Goal: Task Accomplishment & Management: Complete application form

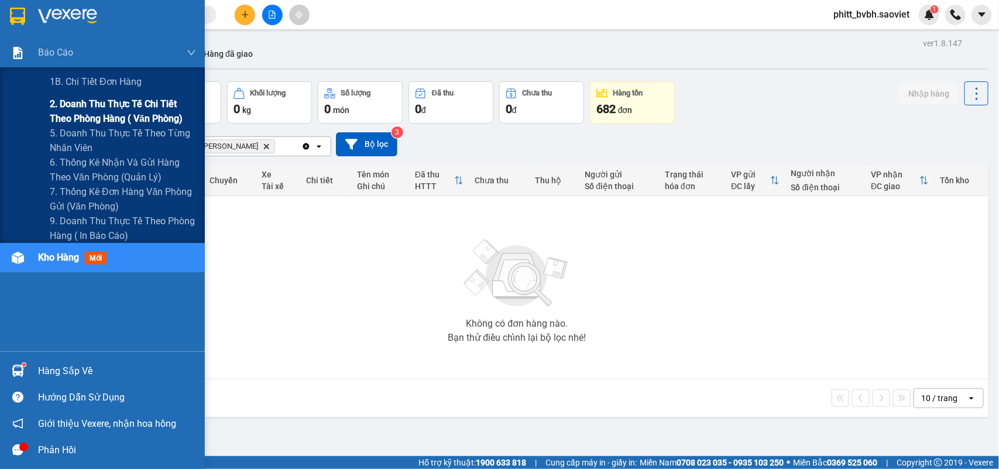
click at [118, 101] on span "2. Doanh thu thực tế chi tiết theo phòng hàng ( văn phòng)" at bounding box center [123, 111] width 146 height 29
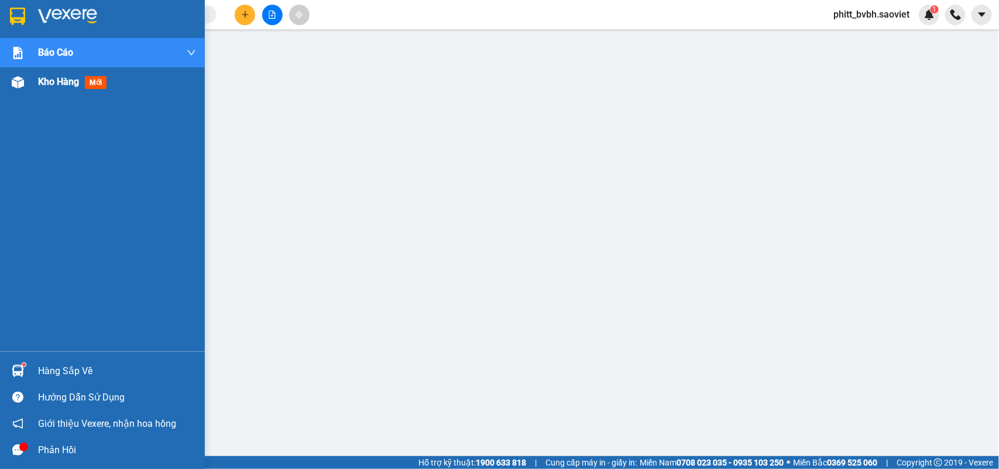
click at [51, 83] on span "Kho hàng" at bounding box center [58, 81] width 41 height 11
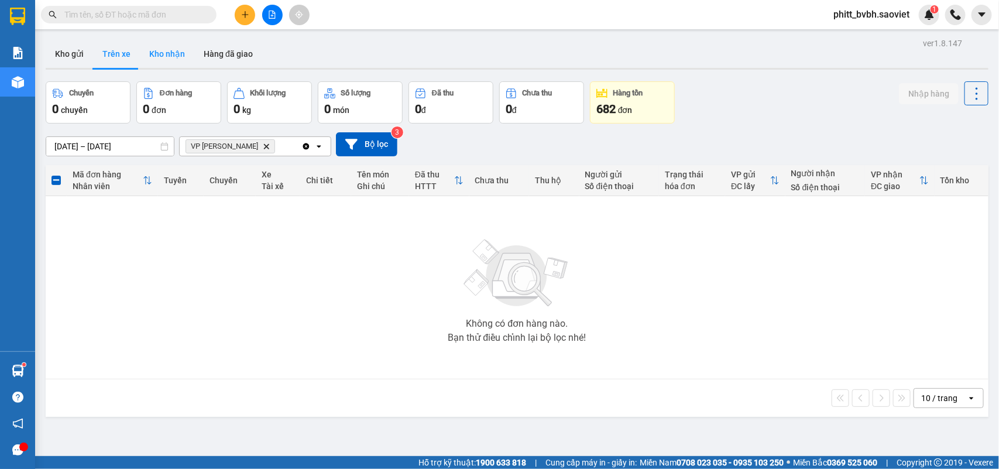
click at [164, 57] on button "Kho nhận" at bounding box center [167, 54] width 54 height 28
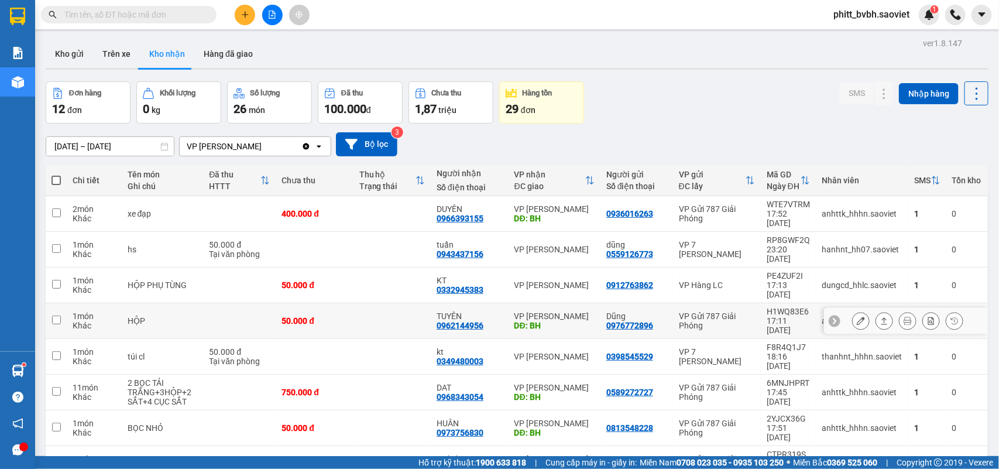
click at [484, 311] on div "TUYÊN" at bounding box center [470, 315] width 66 height 9
checkbox input "true"
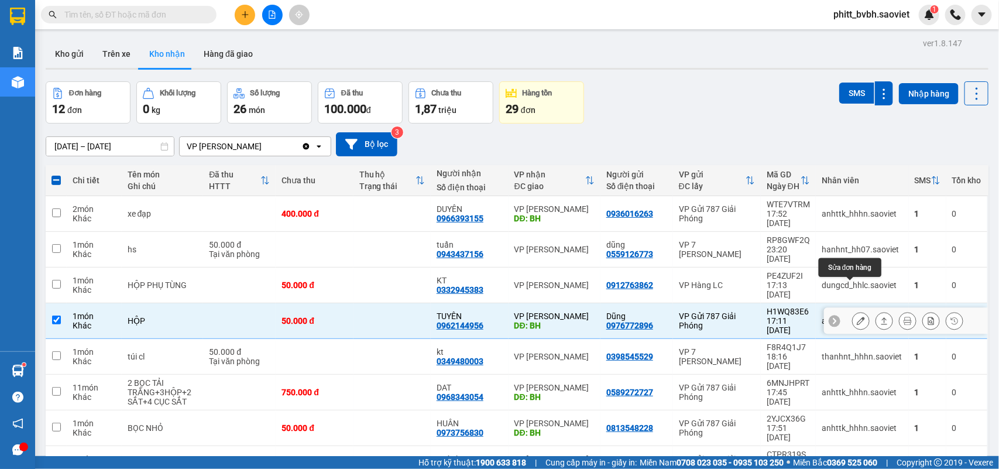
click at [857, 317] on icon at bounding box center [861, 321] width 8 height 8
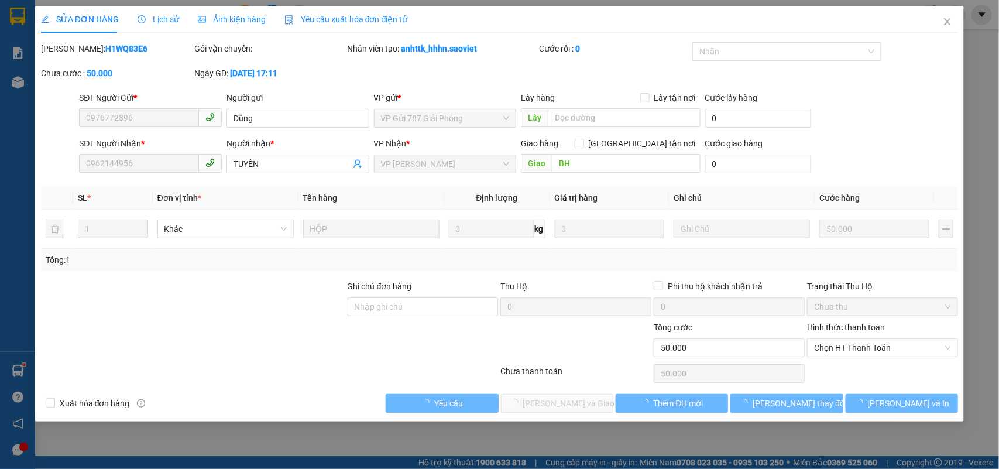
type input "0976772896"
type input "Dũng"
type input "0962144956"
type input "TUYÊN"
type input "BH"
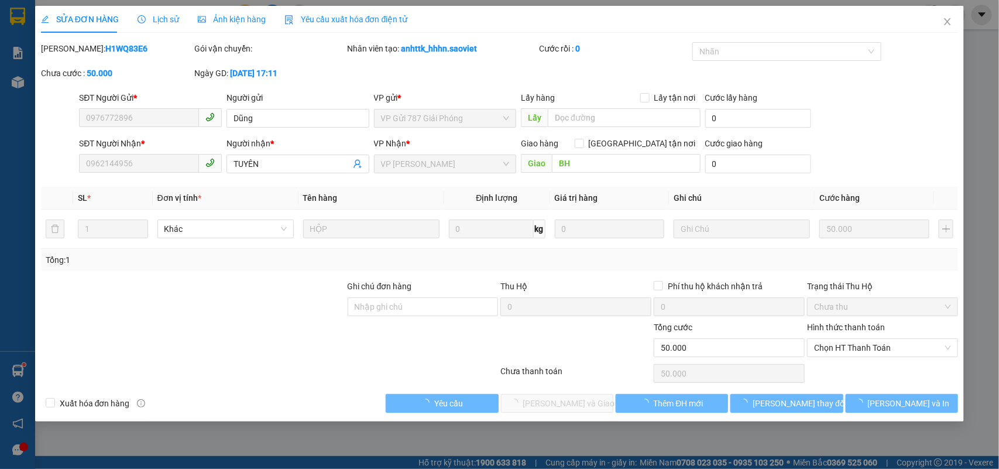
type input "0"
type input "50.000"
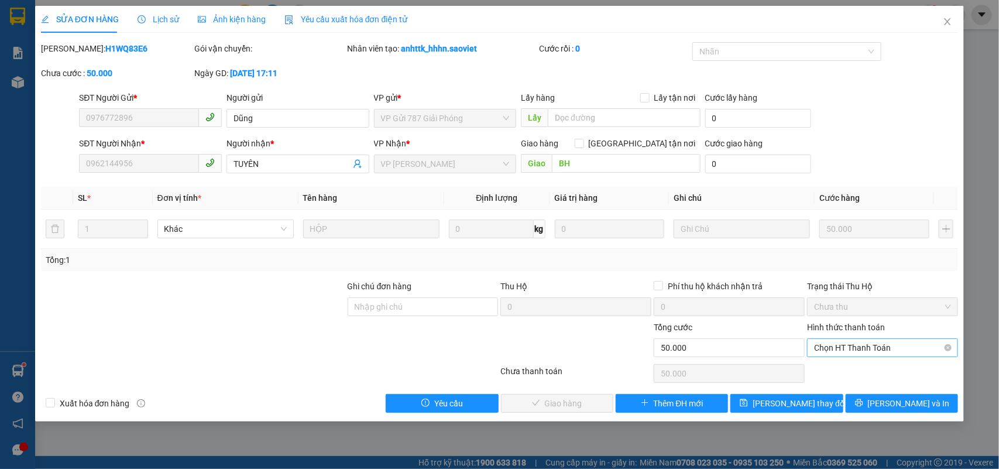
click at [847, 342] on span "Chọn HT Thanh Toán" at bounding box center [882, 348] width 137 height 18
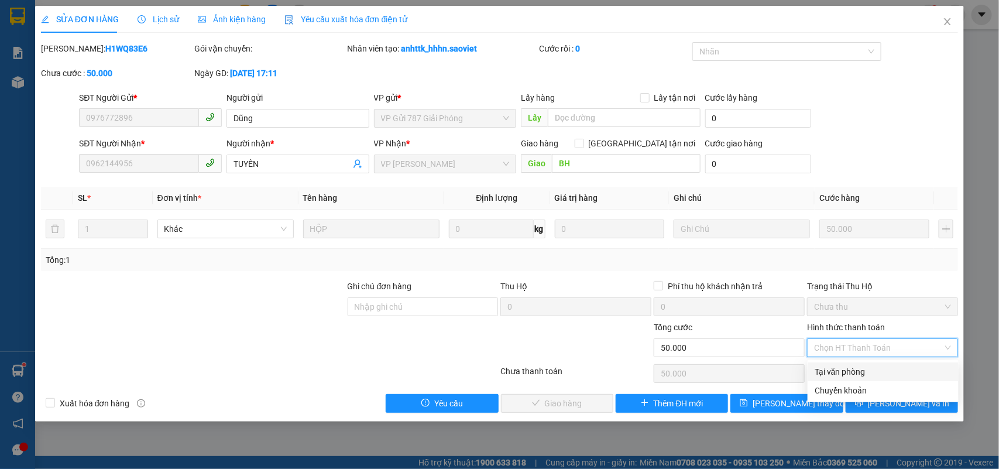
click at [836, 369] on div "Tại văn phòng" at bounding box center [883, 371] width 137 height 13
type input "0"
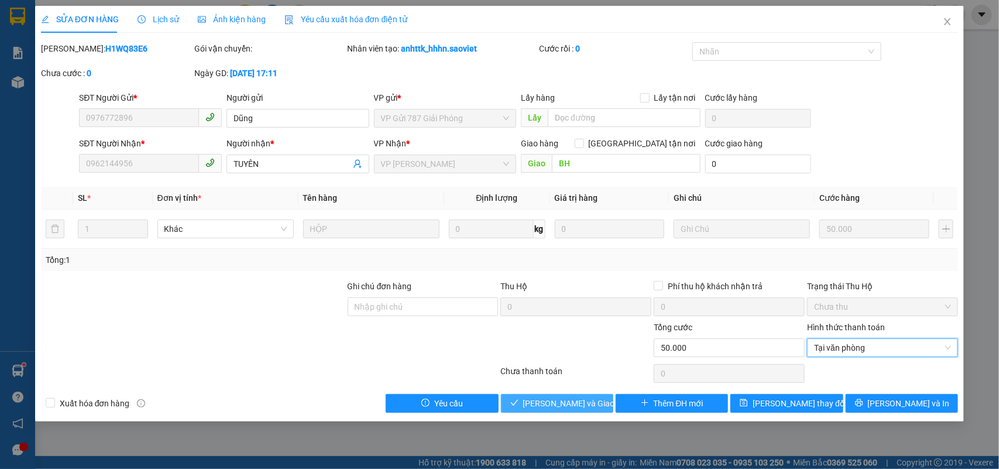
drag, startPoint x: 582, startPoint y: 400, endPoint x: 610, endPoint y: 366, distance: 43.6
click at [584, 398] on span "[PERSON_NAME] và Giao hàng" at bounding box center [579, 403] width 112 height 13
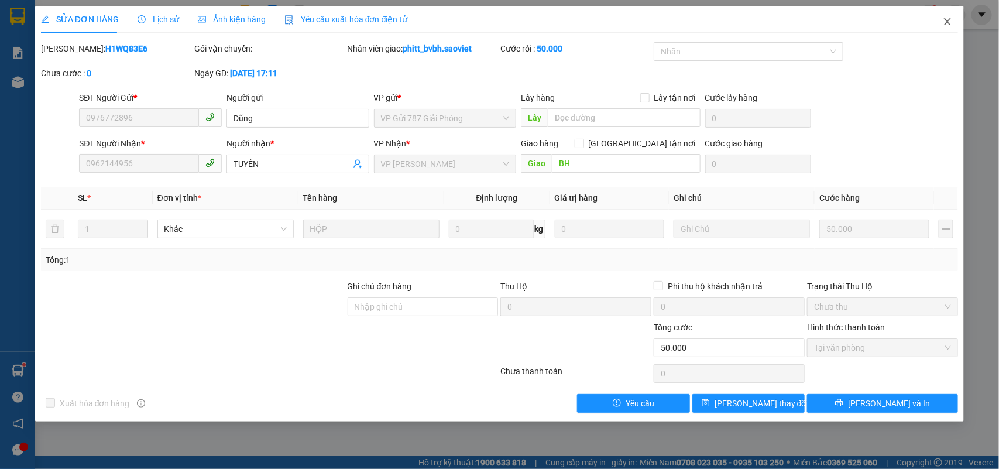
click at [951, 22] on icon "close" at bounding box center [947, 21] width 9 height 9
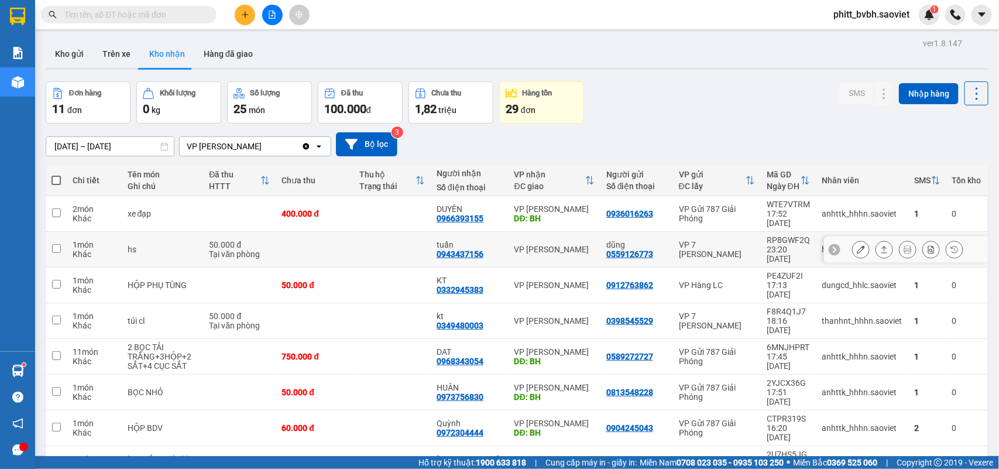
click at [374, 238] on td at bounding box center [391, 250] width 77 height 36
checkbox input "true"
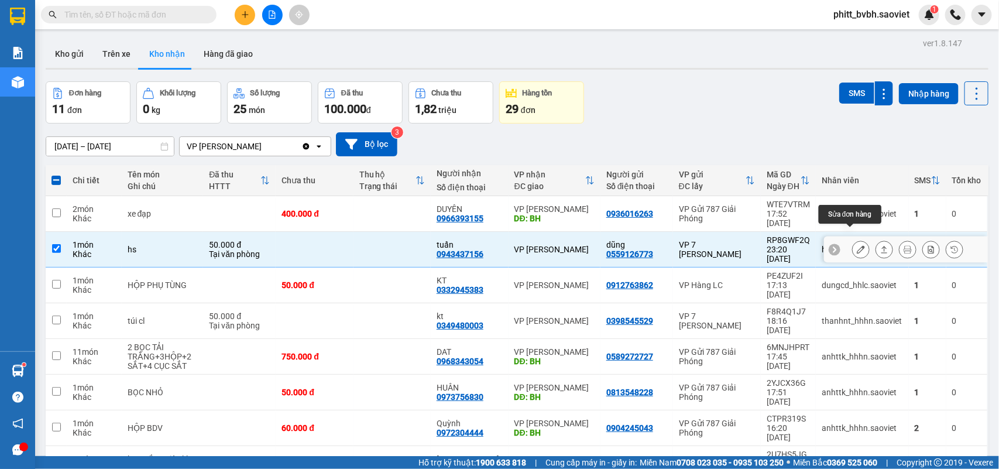
click at [857, 245] on icon at bounding box center [861, 249] width 8 height 8
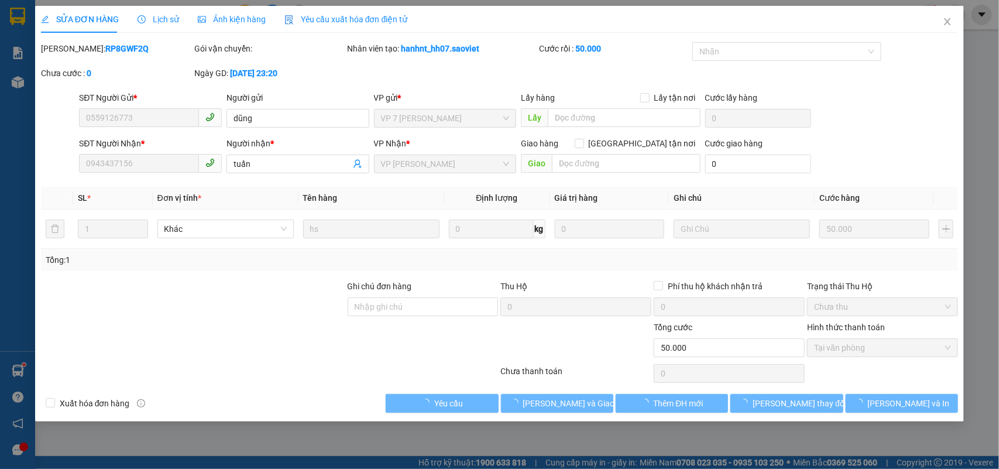
type input "0559126773"
type input "dũng"
type input "0943437156"
type input "tuấn"
type input "0"
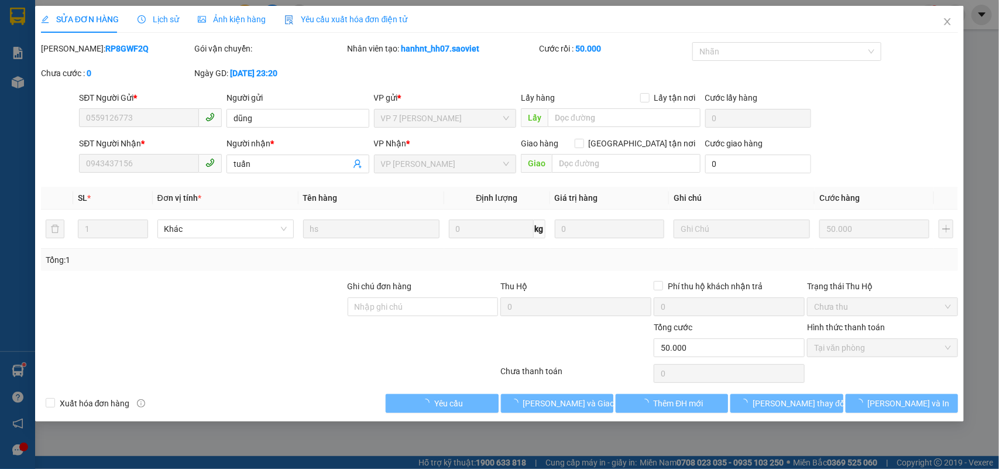
type input "50.000"
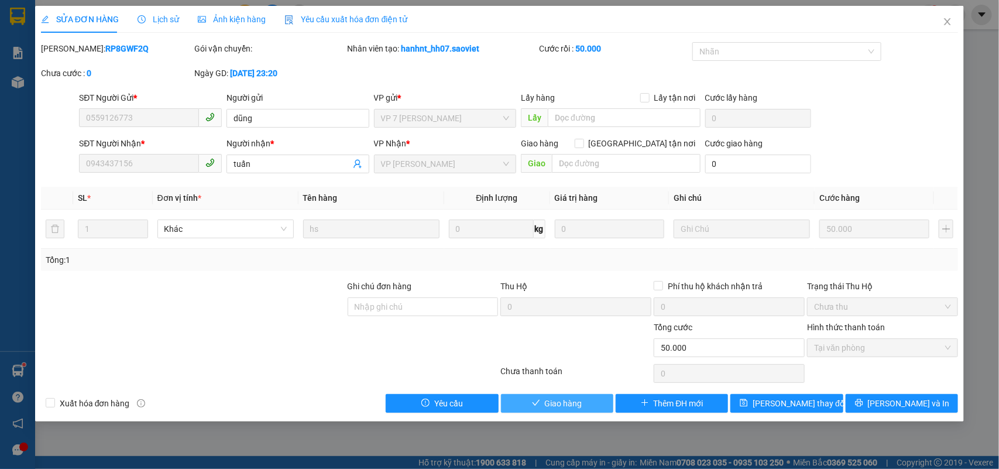
click at [555, 406] on span "Giao hàng" at bounding box center [563, 403] width 37 height 13
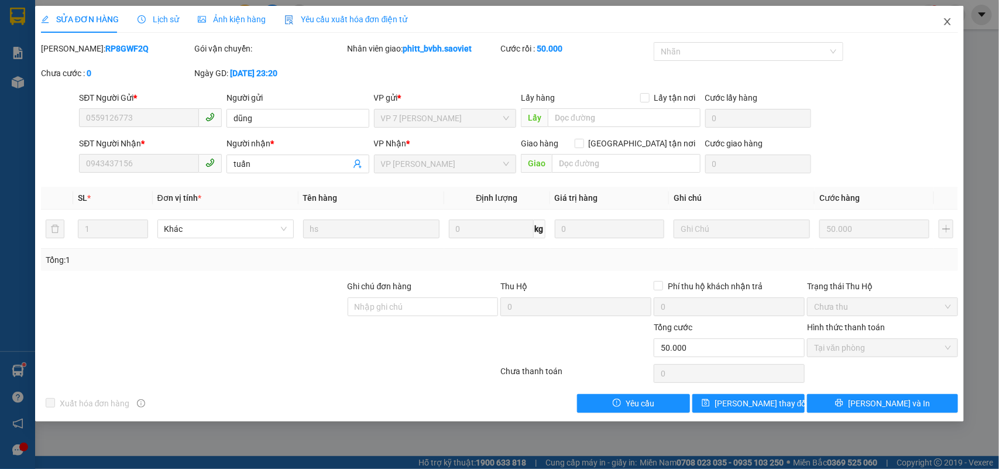
click at [946, 20] on icon "close" at bounding box center [947, 21] width 9 height 9
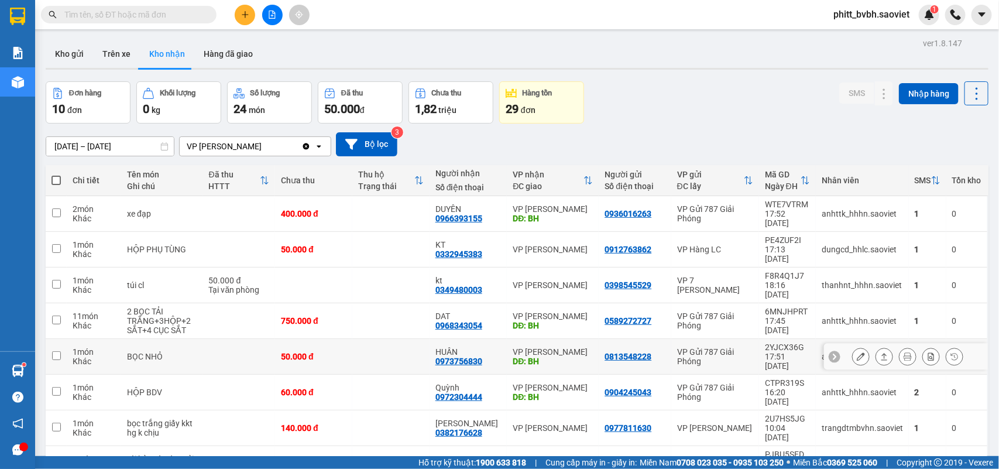
scroll to position [72, 0]
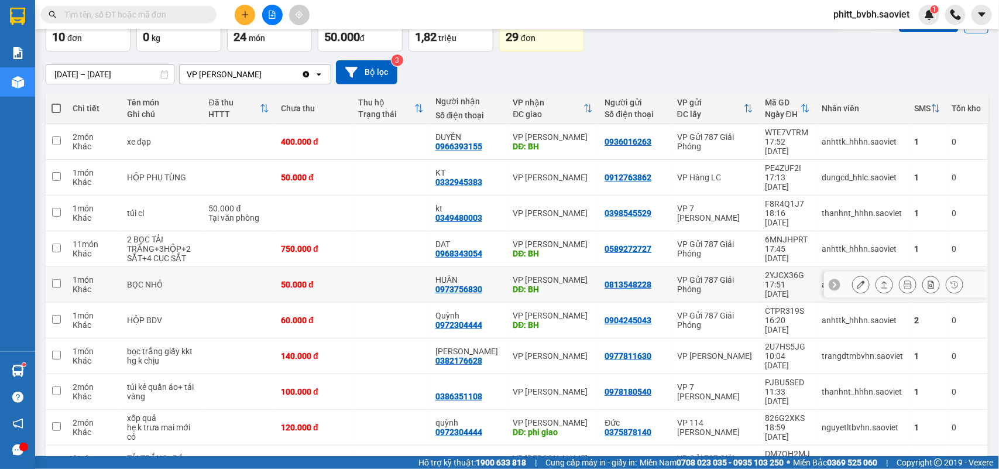
click at [484, 275] on div "HUÂN 0973756830" at bounding box center [468, 284] width 66 height 19
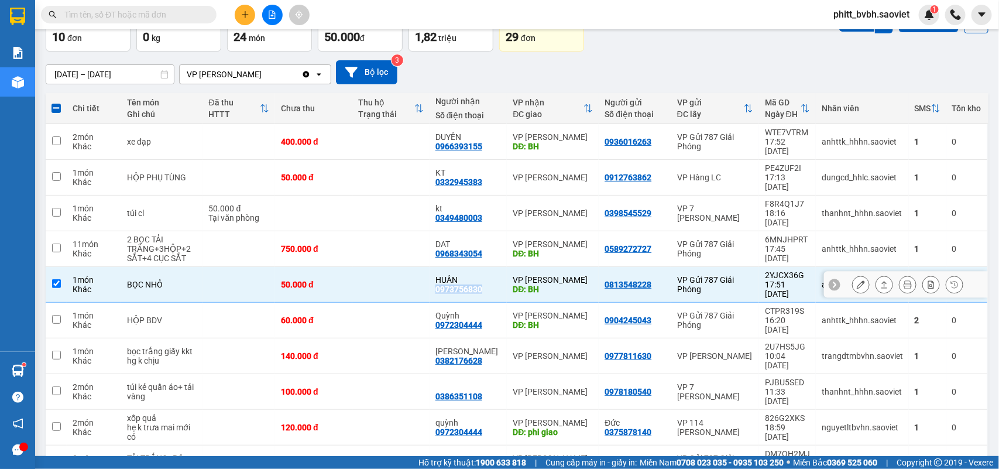
drag, startPoint x: 431, startPoint y: 257, endPoint x: 484, endPoint y: 261, distance: 52.8
click at [484, 267] on td "HUÂN 0973756830" at bounding box center [468, 285] width 78 height 36
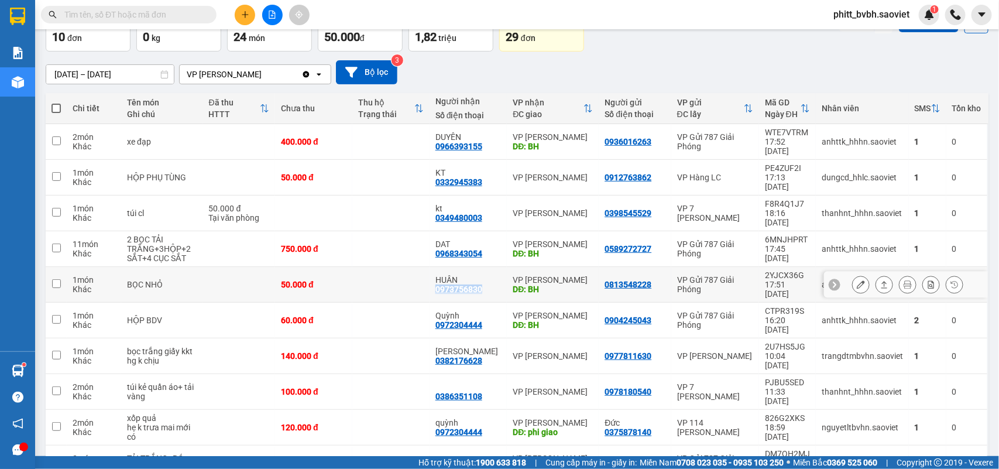
click at [483, 267] on td "HUÂN 0973756830" at bounding box center [468, 285] width 78 height 36
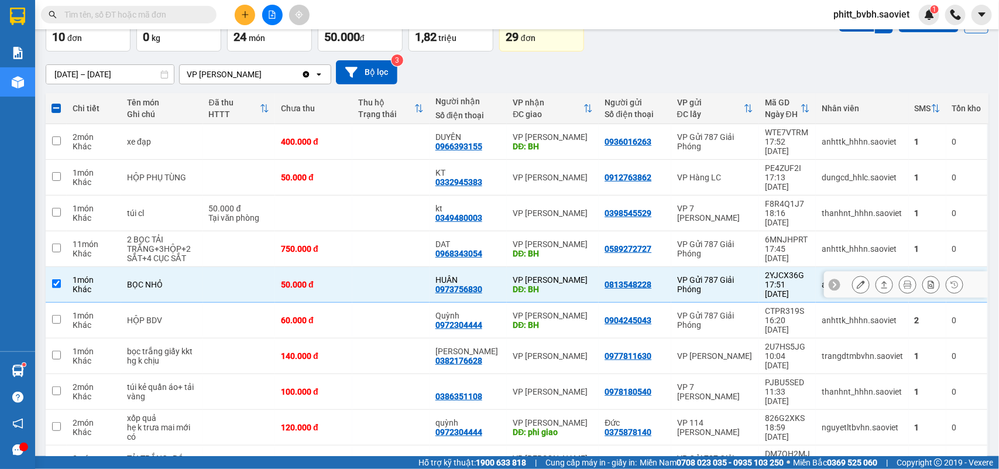
drag, startPoint x: 483, startPoint y: 256, endPoint x: 437, endPoint y: 256, distance: 46.8
click at [437, 284] on div "0973756830" at bounding box center [458, 288] width 47 height 9
drag, startPoint x: 425, startPoint y: 256, endPoint x: 494, endPoint y: 259, distance: 69.1
click at [494, 267] on tr "1 món Khác BỌC NHỎ 50.000 đ HUÂN 0973756830 VP [PERSON_NAME]: BH 0813548228 VP …" at bounding box center [517, 285] width 943 height 36
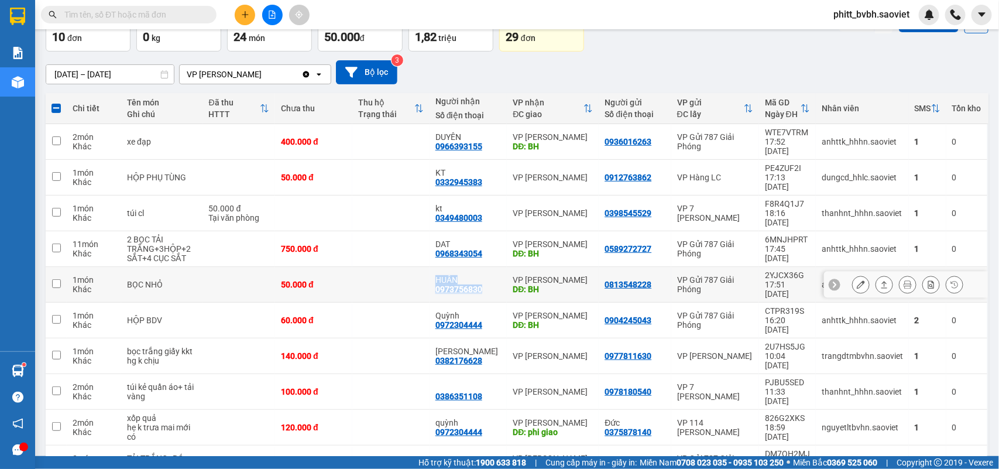
click at [486, 275] on div "HUÂN" at bounding box center [468, 279] width 66 height 9
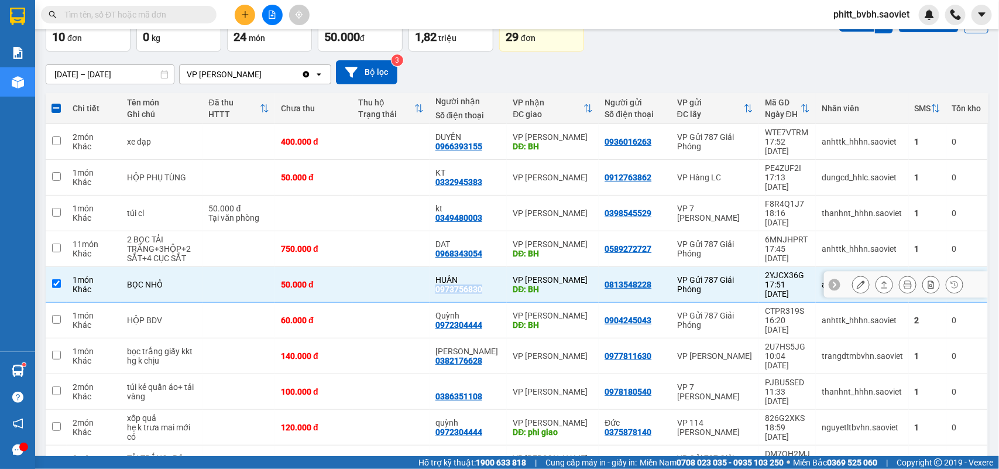
drag, startPoint x: 432, startPoint y: 259, endPoint x: 490, endPoint y: 259, distance: 57.9
click at [490, 267] on td "HUÂN 0973756830" at bounding box center [468, 285] width 78 height 36
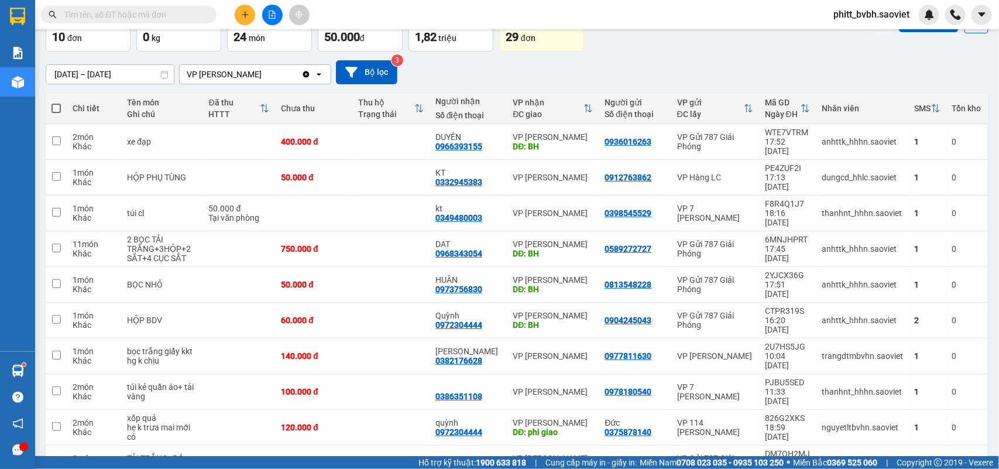
click at [126, 13] on input "text" at bounding box center [133, 14] width 138 height 13
click at [98, 18] on input "text" at bounding box center [133, 14] width 138 height 13
drag, startPoint x: 431, startPoint y: 253, endPoint x: 497, endPoint y: 260, distance: 67.1
click at [497, 267] on tr "1 món Khác BỌC NHỎ 50.000 đ HUÂN 0973756830 VP [PERSON_NAME]: BH 0813548228 VP …" at bounding box center [517, 285] width 943 height 36
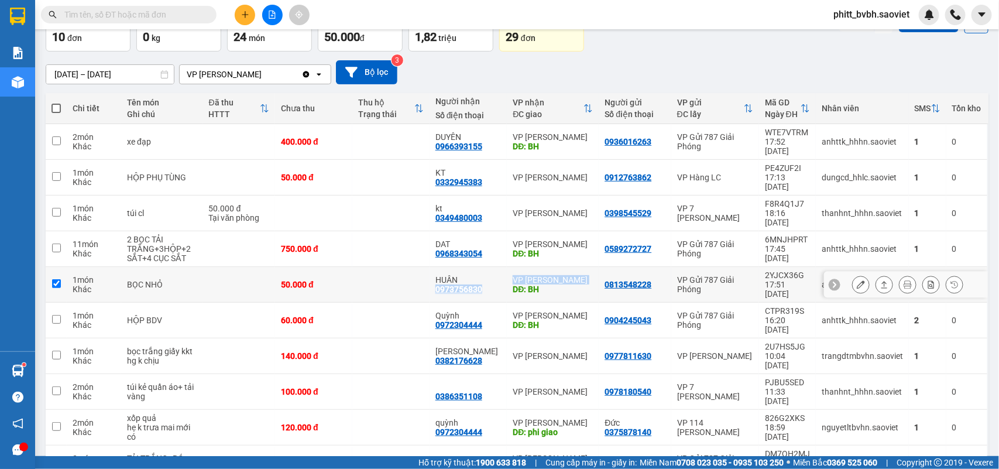
checkbox input "true"
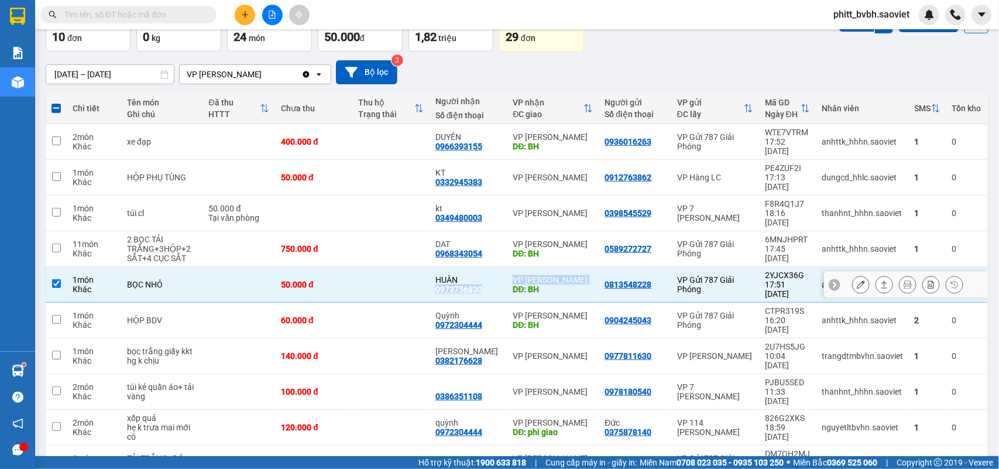
copy tr "0973756830 VP [PERSON_NAME]"
click at [88, 9] on input "text" at bounding box center [133, 14] width 138 height 13
paste input "0973756830 VP [PERSON_NAME]"
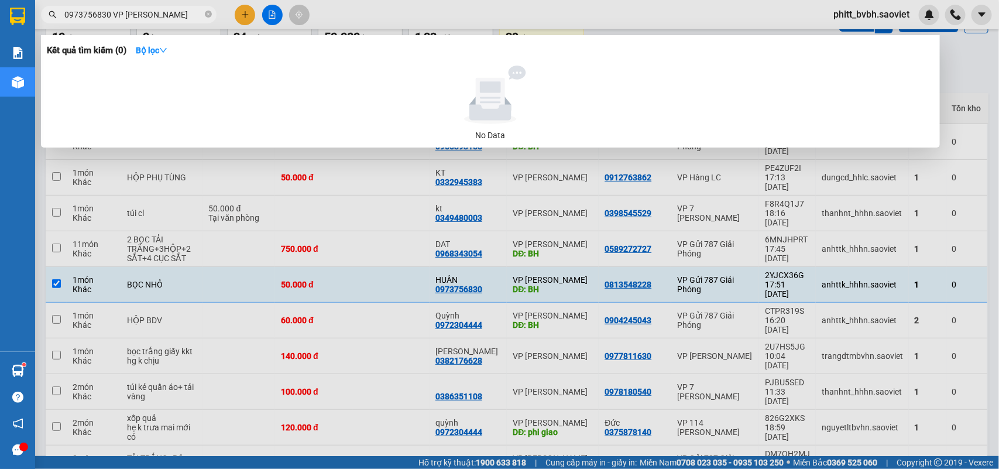
drag, startPoint x: 157, startPoint y: 9, endPoint x: 110, endPoint y: 10, distance: 46.8
click at [110, 10] on input "0973756830 VP [PERSON_NAME]" at bounding box center [133, 14] width 138 height 13
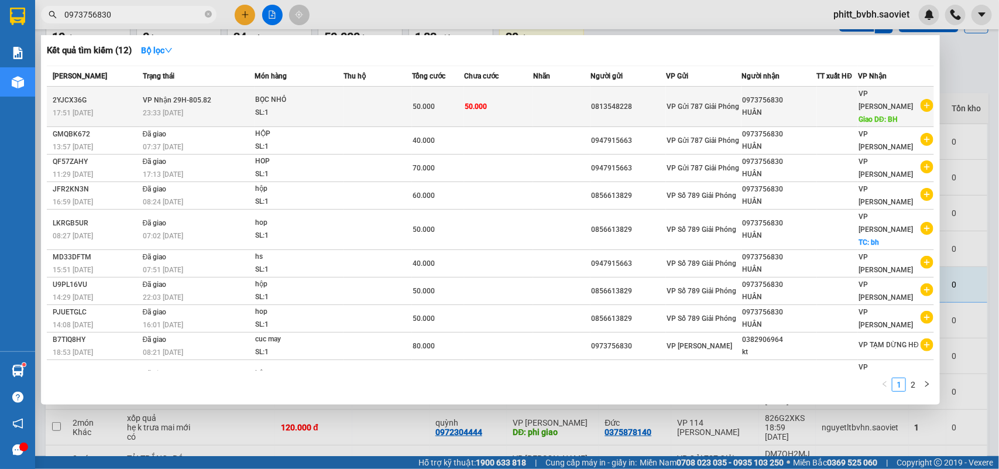
type input "0973756830"
click at [510, 100] on td "50.000" at bounding box center [498, 107] width 69 height 40
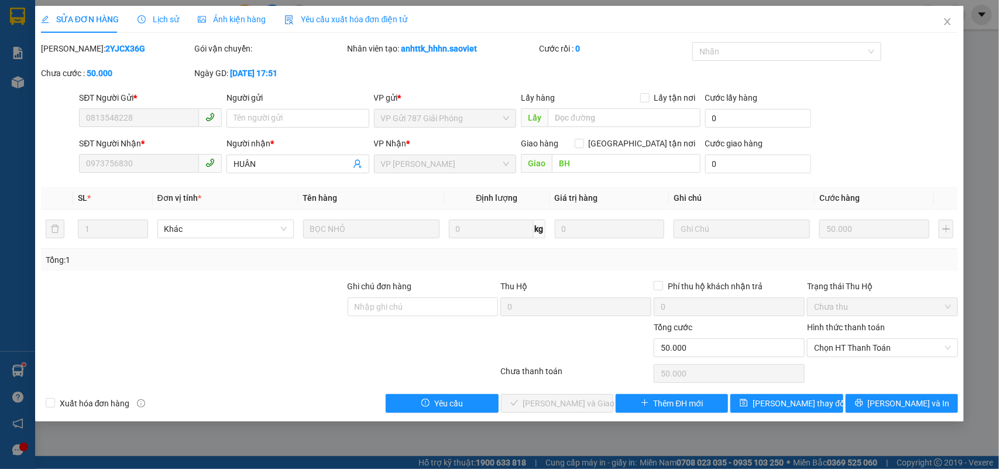
type input "0813548228"
type input "0973756830"
type input "HUÂN"
type input "BH"
type input "0"
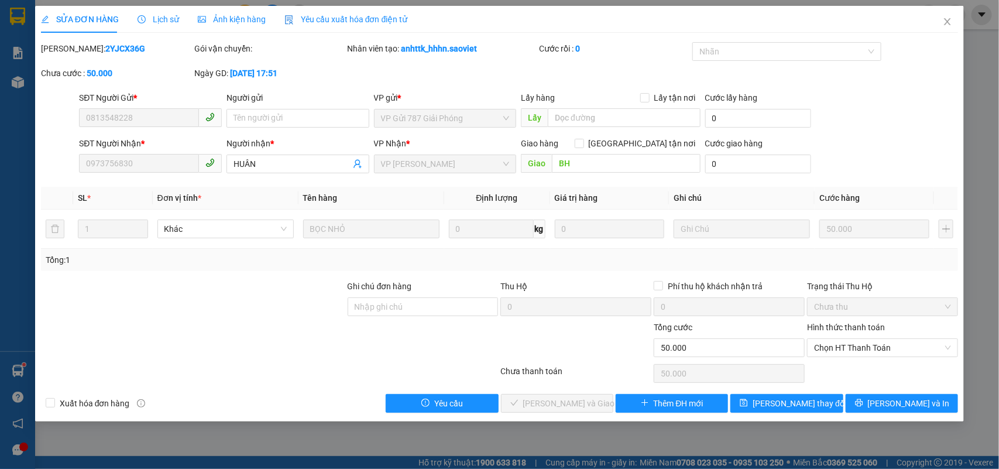
type input "50.000"
click at [948, 21] on icon "close" at bounding box center [947, 21] width 9 height 9
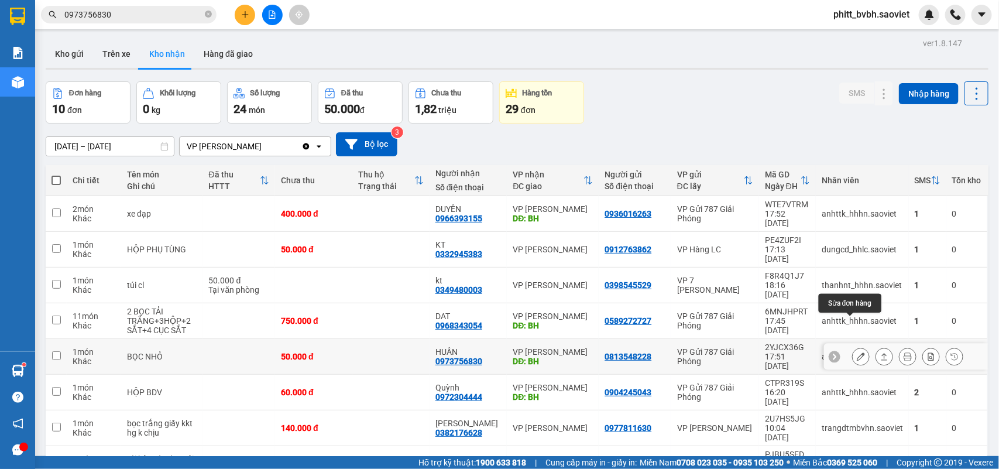
click at [857, 352] on icon at bounding box center [861, 356] width 8 height 8
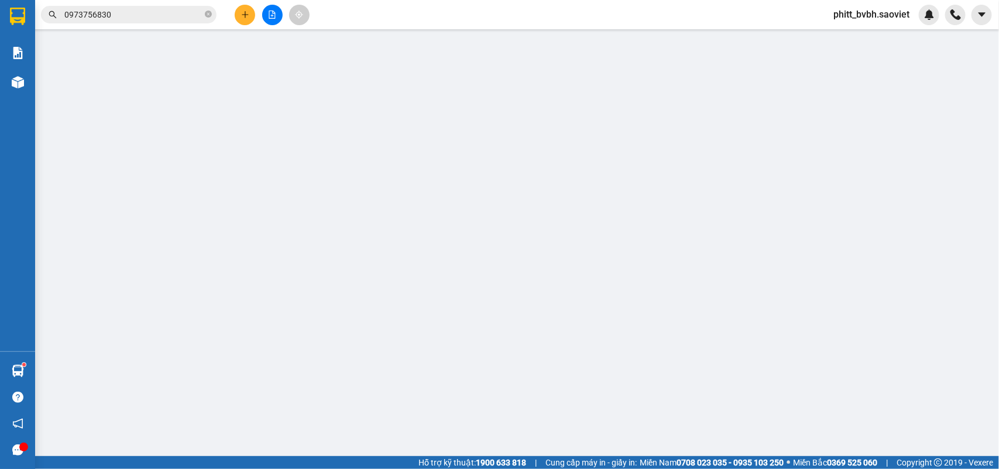
type input "0813548228"
type input "0973756830"
type input "HUÂN"
type input "BH"
type input "0"
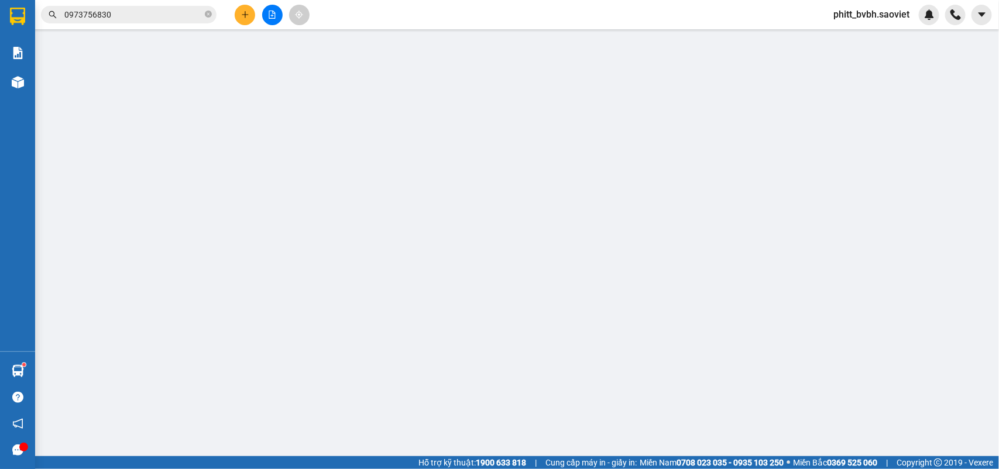
type input "50.000"
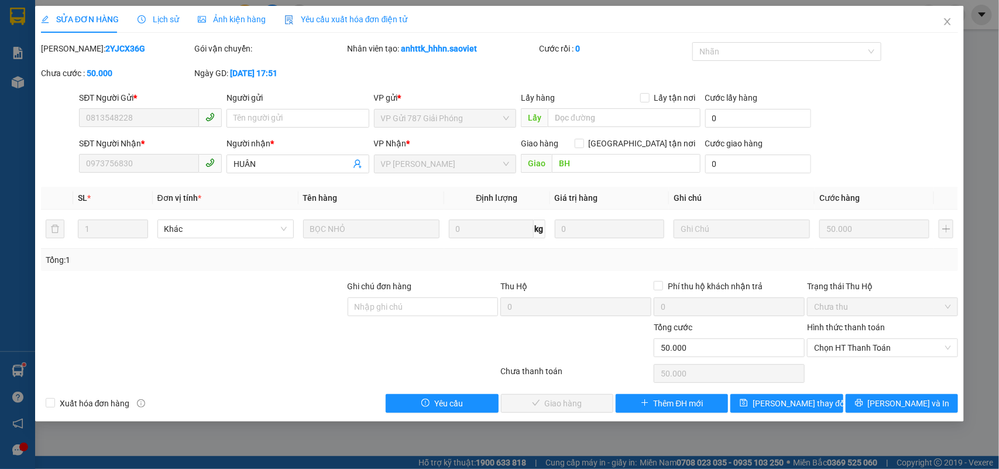
click at [165, 18] on span "Lịch sử" at bounding box center [159, 19] width 42 height 9
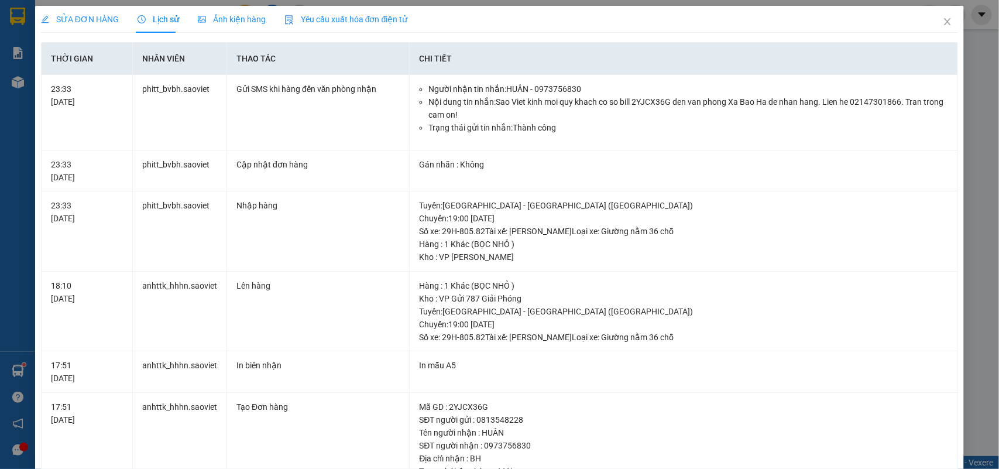
click at [71, 21] on span "SỬA ĐƠN HÀNG" at bounding box center [80, 19] width 78 height 9
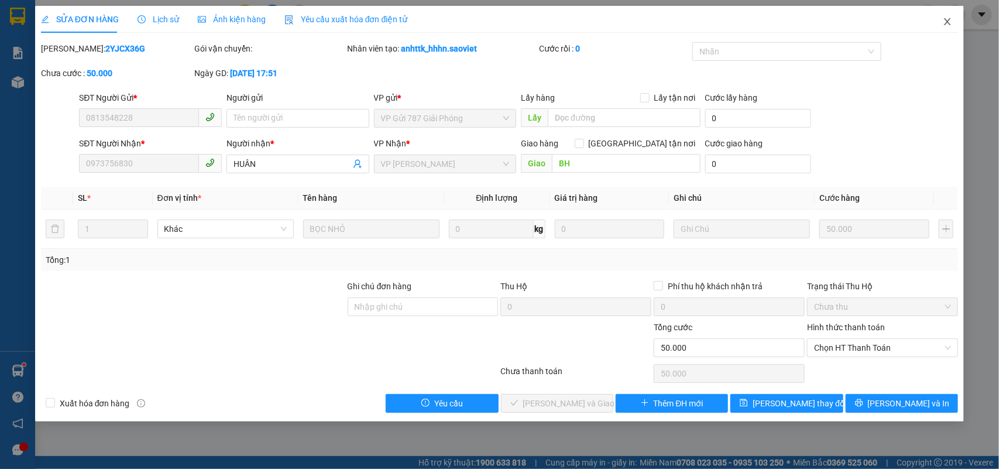
click at [946, 19] on icon "close" at bounding box center [947, 21] width 9 height 9
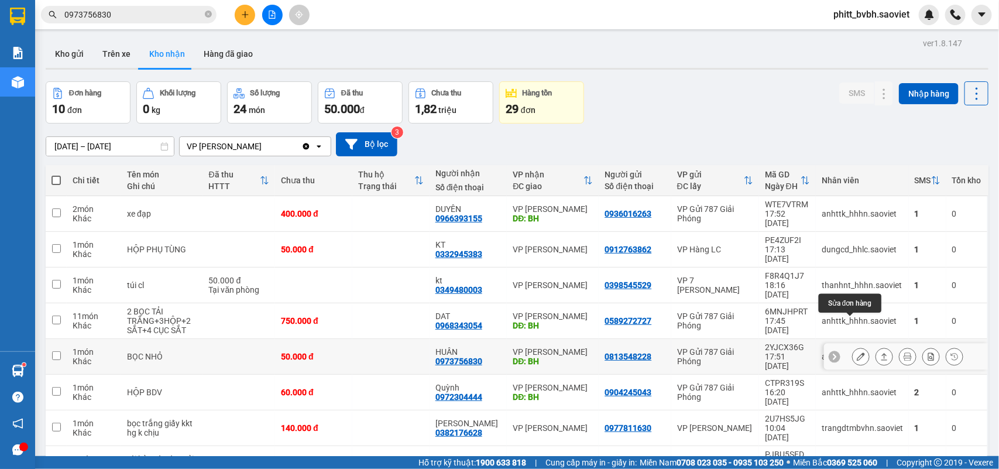
click at [857, 352] on icon at bounding box center [861, 356] width 8 height 8
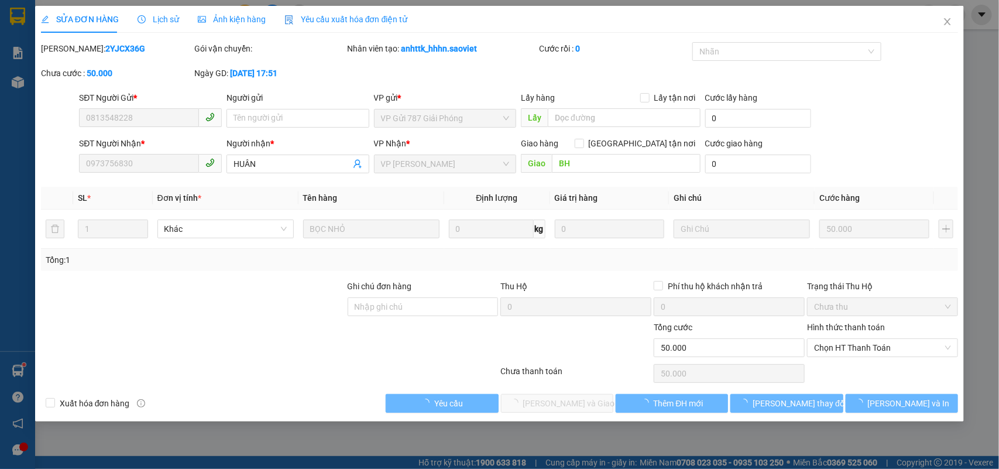
click at [138, 18] on icon "clock-circle" at bounding box center [142, 19] width 8 height 8
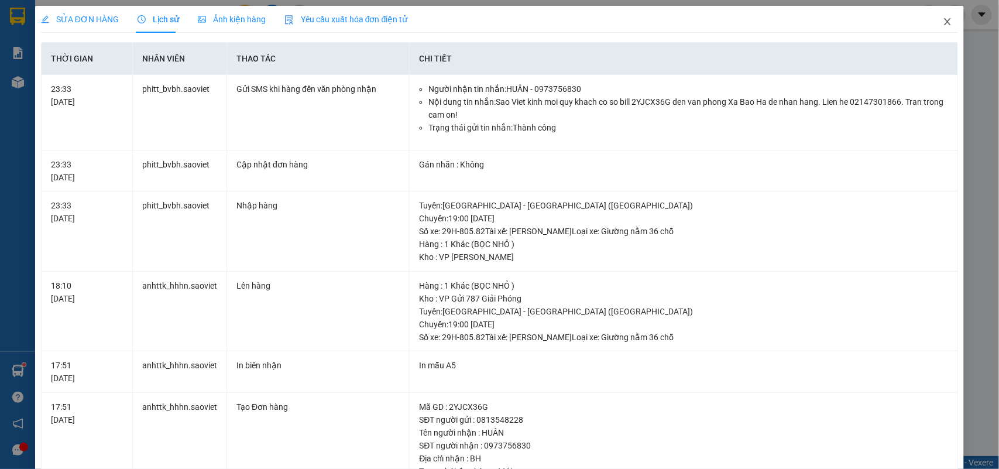
click at [943, 20] on icon "close" at bounding box center [947, 21] width 9 height 9
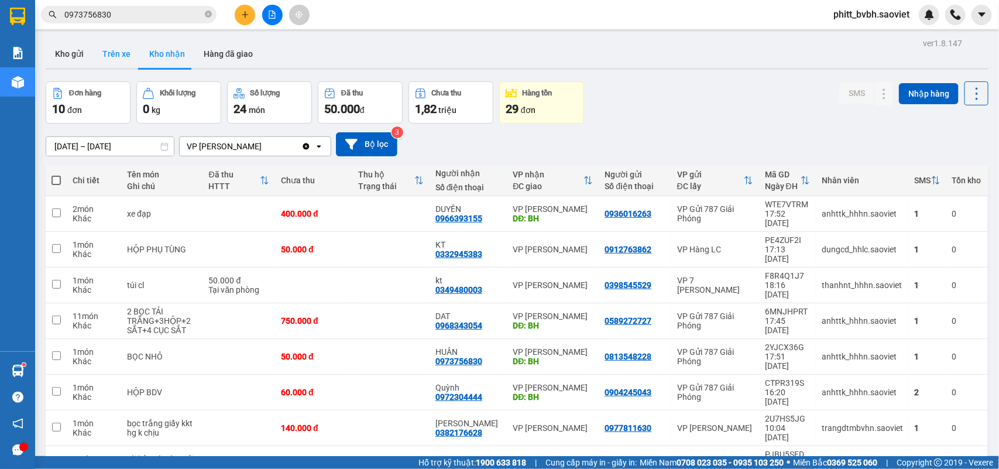
click at [116, 56] on button "Trên xe" at bounding box center [116, 54] width 47 height 28
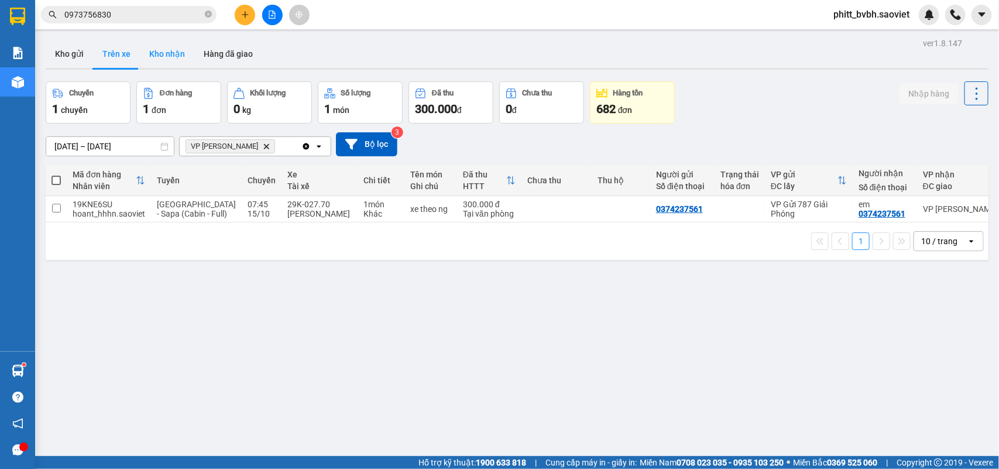
click at [169, 62] on button "Kho nhận" at bounding box center [167, 54] width 54 height 28
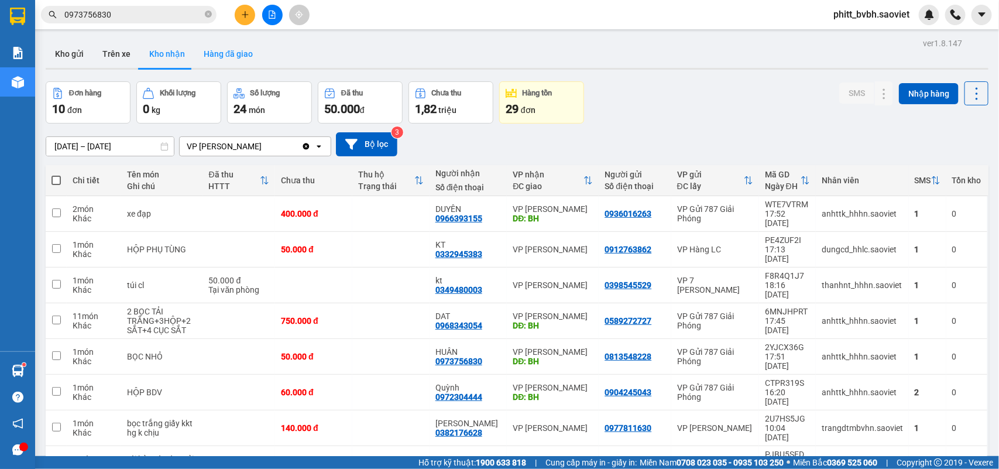
click at [211, 61] on button "Hàng đã giao" at bounding box center [228, 54] width 68 height 28
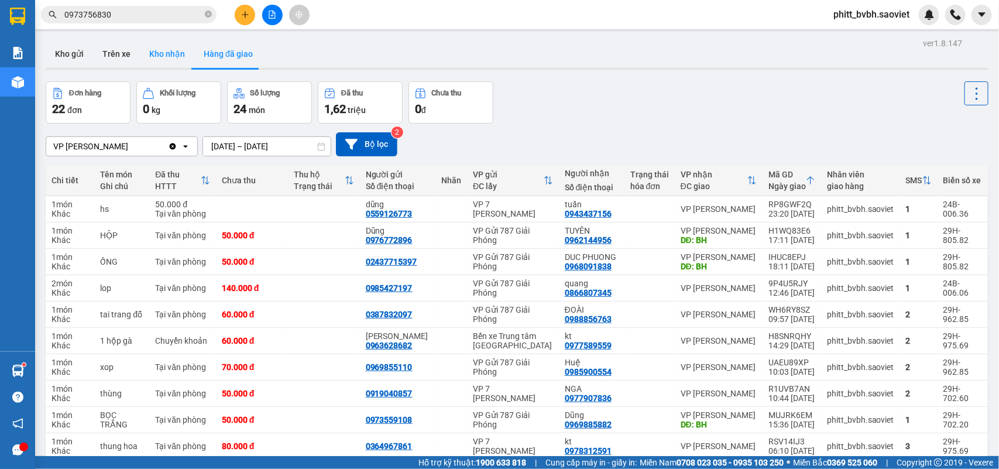
click at [165, 59] on button "Kho nhận" at bounding box center [167, 54] width 54 height 28
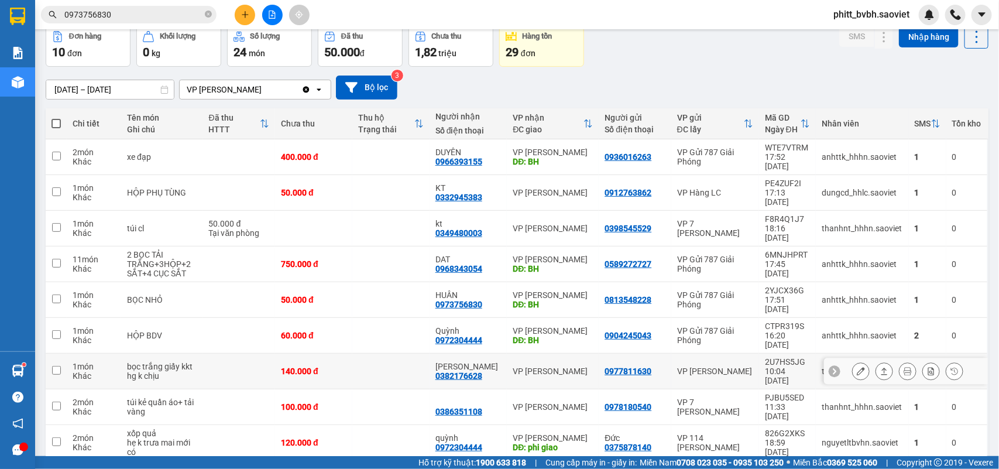
scroll to position [72, 0]
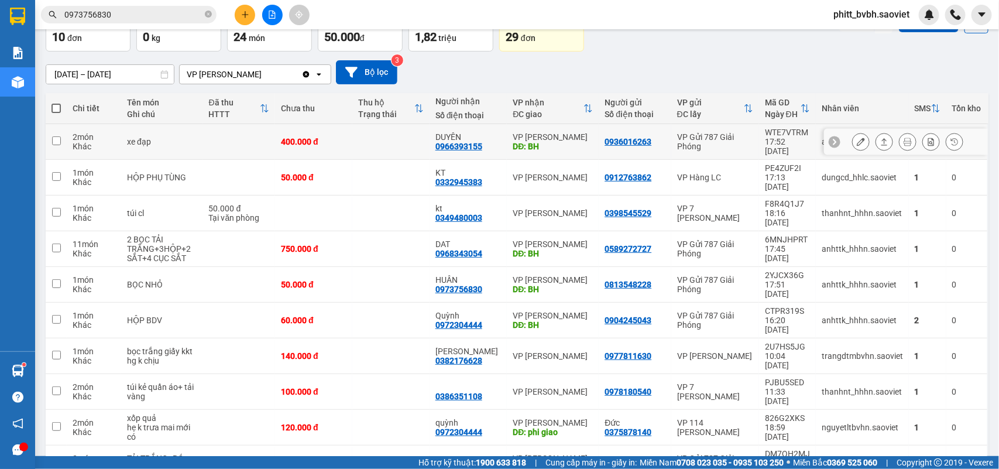
click at [425, 126] on td at bounding box center [390, 142] width 77 height 36
checkbox input "true"
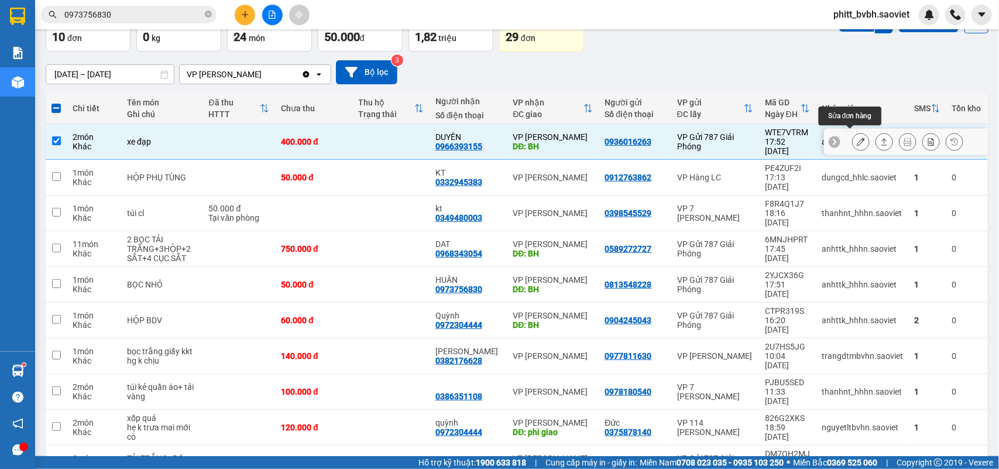
click at [853, 142] on button at bounding box center [861, 142] width 16 height 20
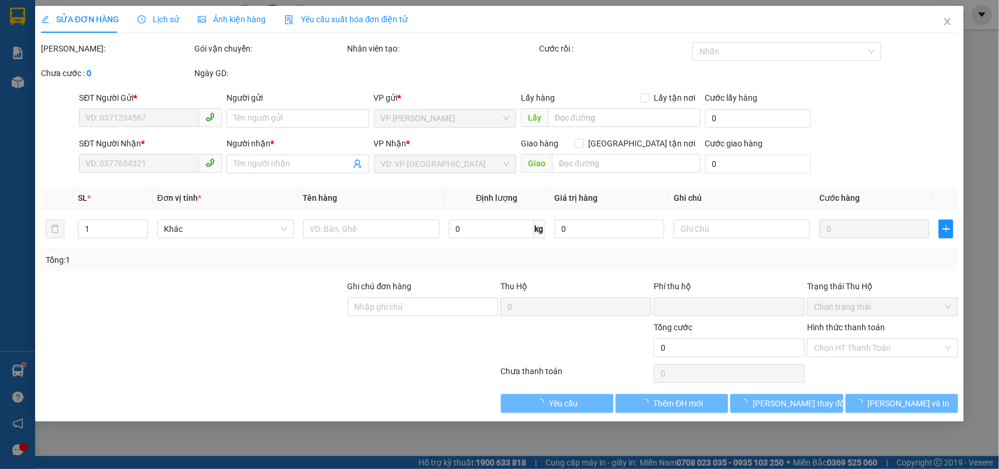
type input "0936016263"
type input "0966393155"
type input "DUYÊN"
type input "BH"
type input "0"
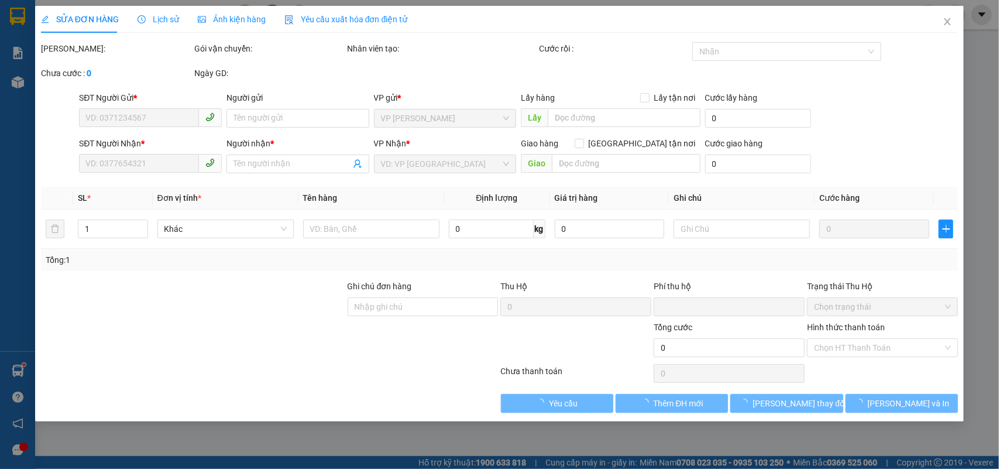
type input "400.000"
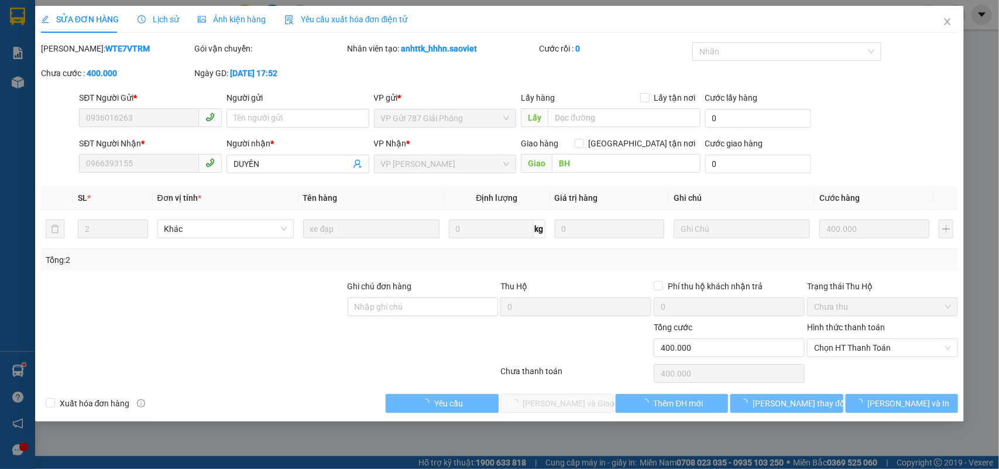
click at [892, 347] on span "Chọn HT Thanh Toán" at bounding box center [882, 348] width 137 height 18
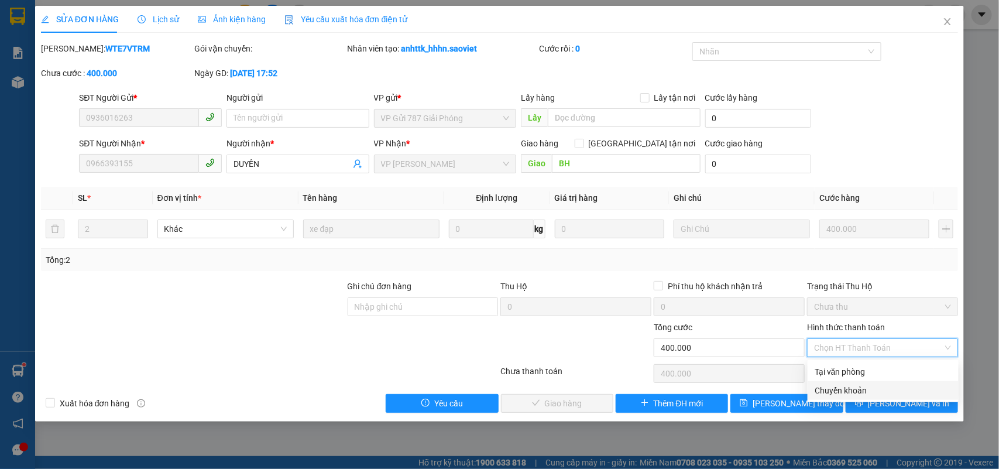
click at [859, 390] on div "Chuyển khoản" at bounding box center [883, 390] width 137 height 13
type input "0"
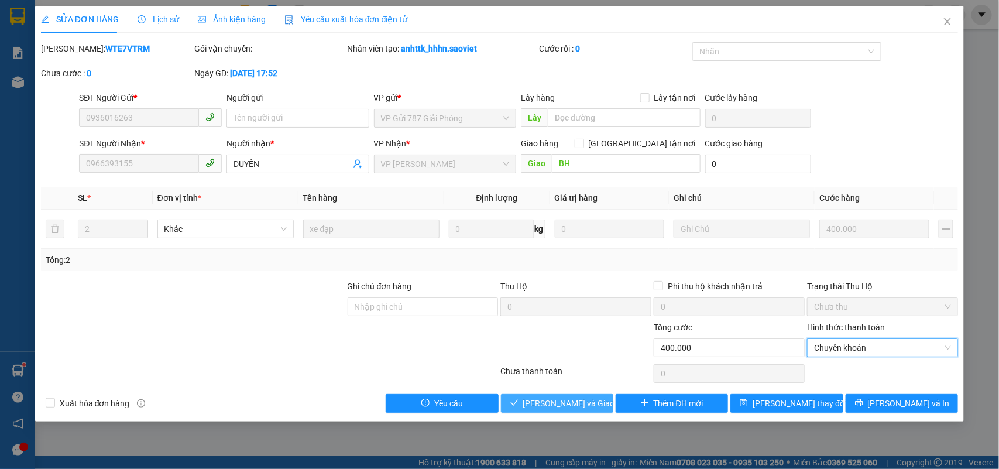
click at [591, 404] on span "[PERSON_NAME] và Giao hàng" at bounding box center [579, 403] width 112 height 13
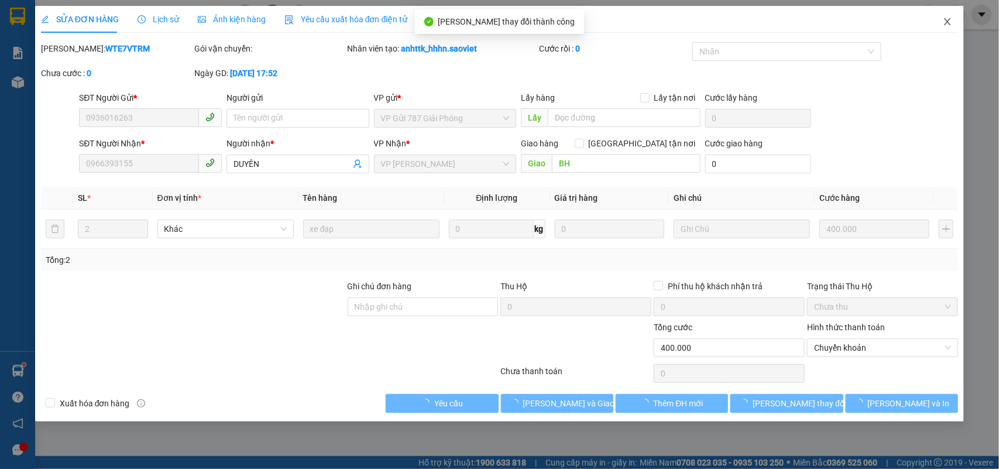
click at [948, 22] on icon "close" at bounding box center [947, 21] width 6 height 7
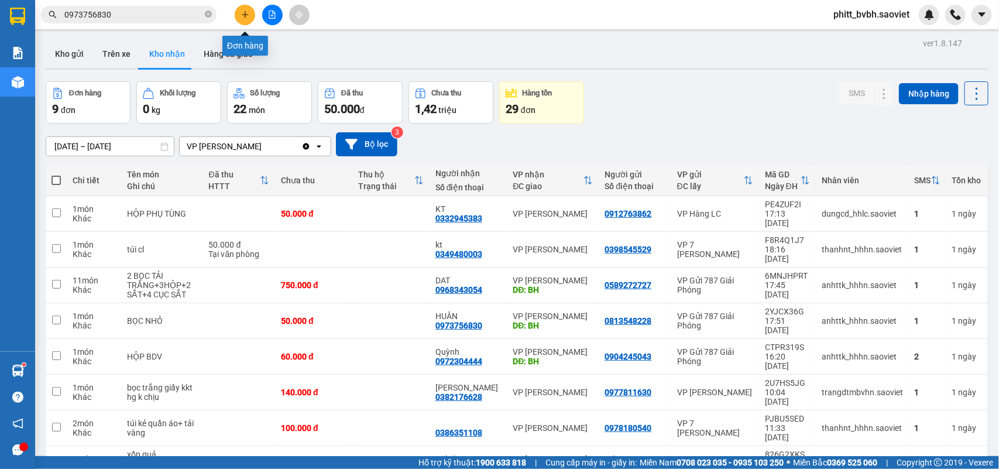
click at [246, 13] on icon "plus" at bounding box center [245, 15] width 8 height 8
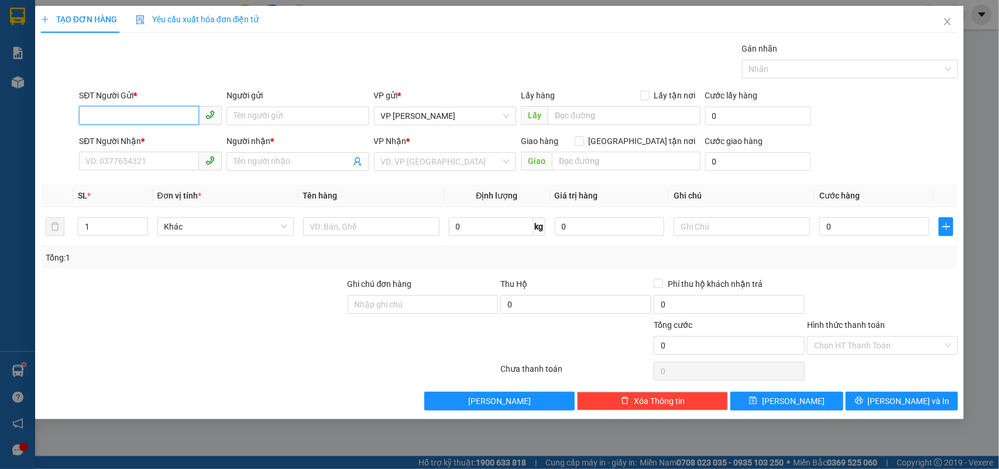
click at [127, 109] on input "SĐT Người Gửi *" at bounding box center [139, 115] width 120 height 19
type input "0399555369"
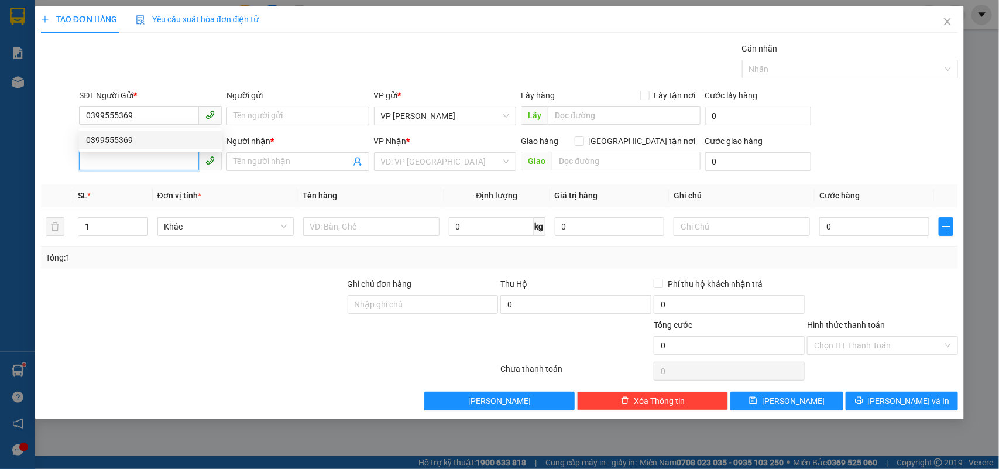
click at [118, 161] on input "SĐT Người Nhận *" at bounding box center [139, 161] width 120 height 19
type input "0904492776"
click at [121, 192] on div "0904492776 - kt" at bounding box center [150, 185] width 143 height 19
type input "kt"
type input "đã gọi kh ok 2/10"
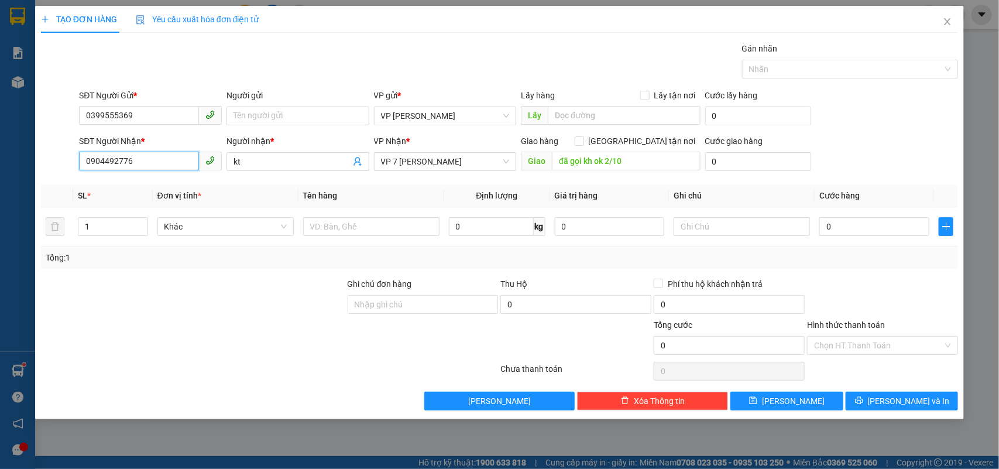
type input "0904492776"
click at [321, 229] on input "text" at bounding box center [371, 226] width 136 height 19
type input "xốp"
click at [658, 155] on input "đã gọi kh ok 2/10" at bounding box center [626, 161] width 149 height 19
click at [841, 221] on input "0" at bounding box center [874, 226] width 110 height 19
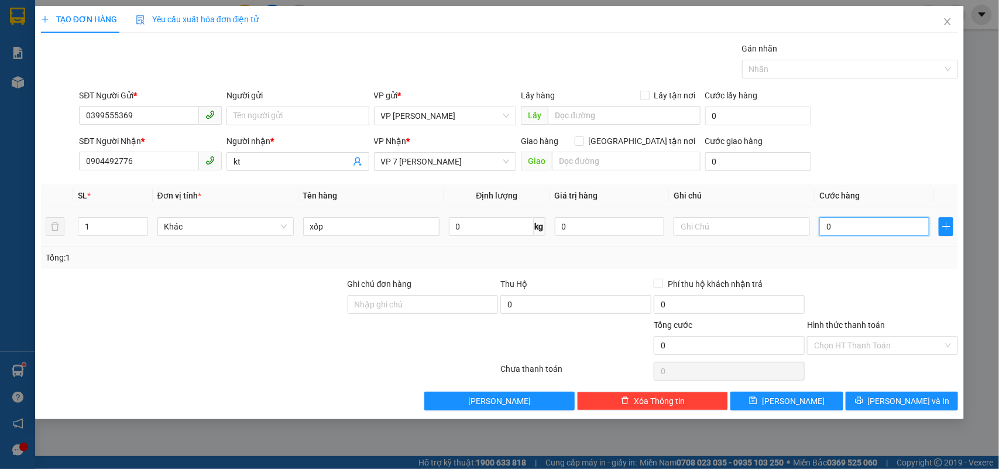
type input "7"
type input "70"
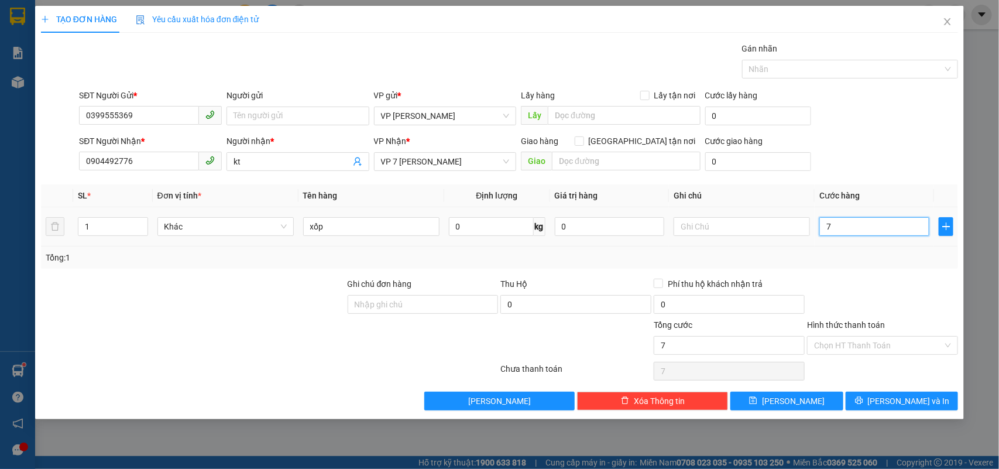
type input "70"
type input "700"
type input "7.000"
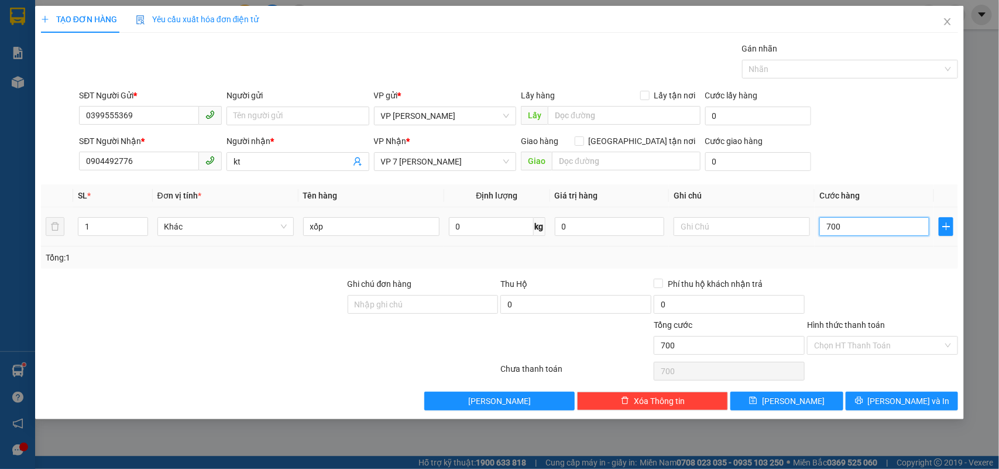
type input "7.000"
type input "70.000"
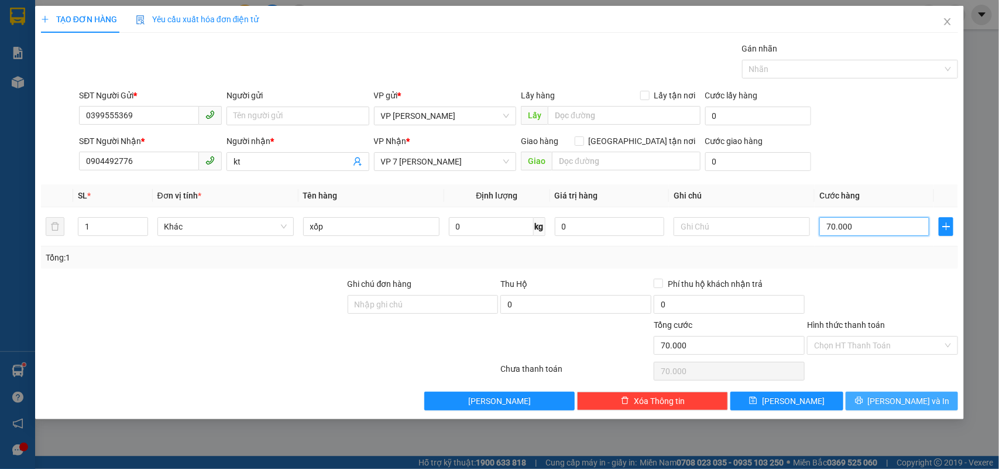
type input "70.000"
click at [904, 403] on span "[PERSON_NAME] và In" at bounding box center [909, 400] width 82 height 13
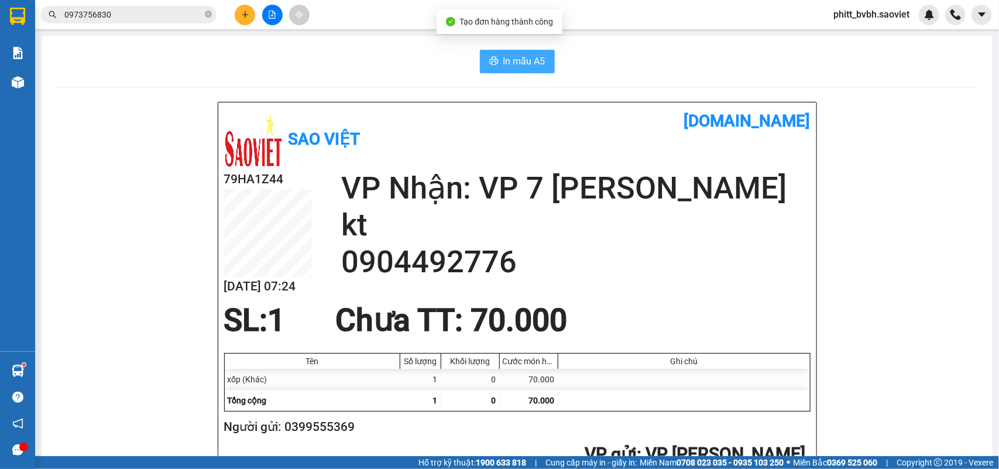
click at [508, 54] on span "In mẫu A5" at bounding box center [524, 61] width 42 height 15
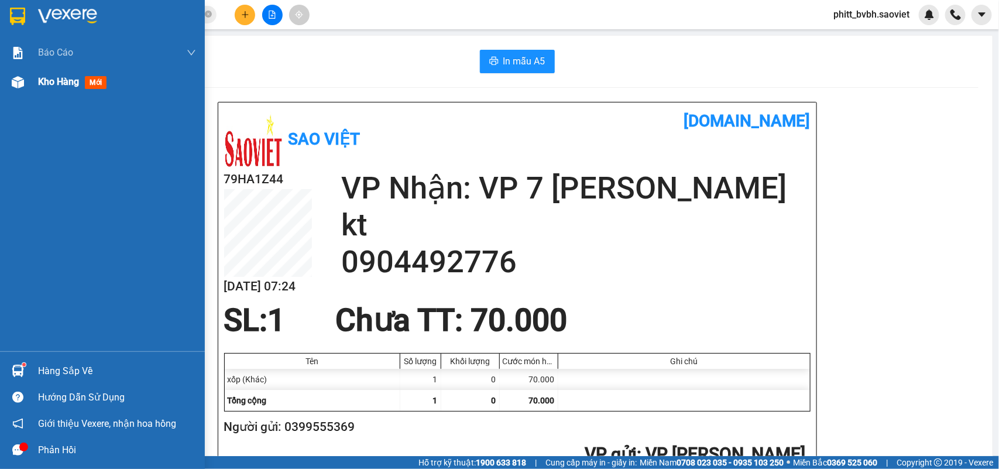
click at [54, 81] on span "Kho hàng" at bounding box center [58, 81] width 41 height 11
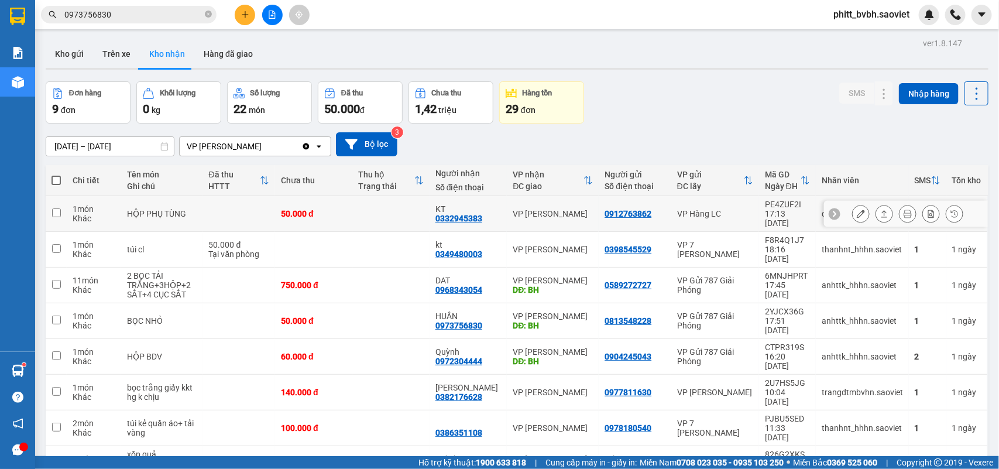
click at [482, 214] on div "KT 0332945383" at bounding box center [468, 213] width 66 height 19
checkbox input "true"
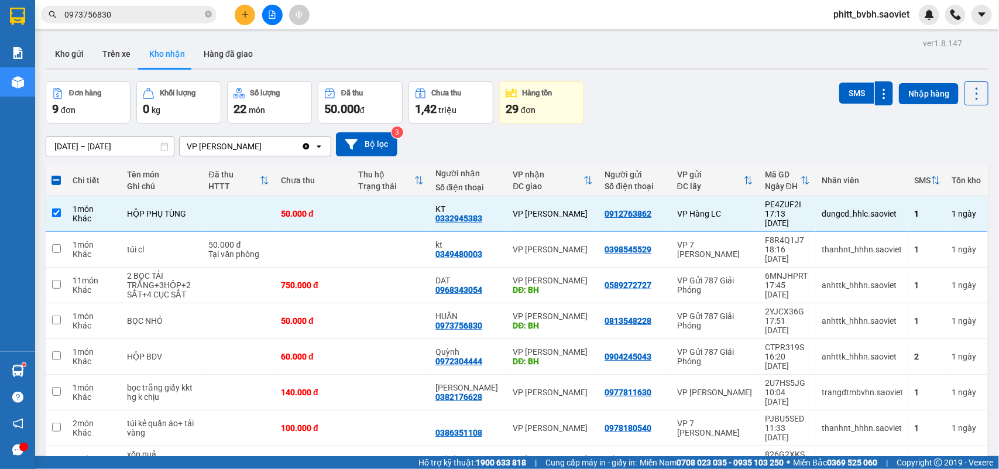
drag, startPoint x: 74, startPoint y: 56, endPoint x: 662, endPoint y: 66, distance: 587.6
click at [659, 63] on div "Kho gửi Trên xe Kho nhận Hàng đã giao" at bounding box center [517, 55] width 943 height 31
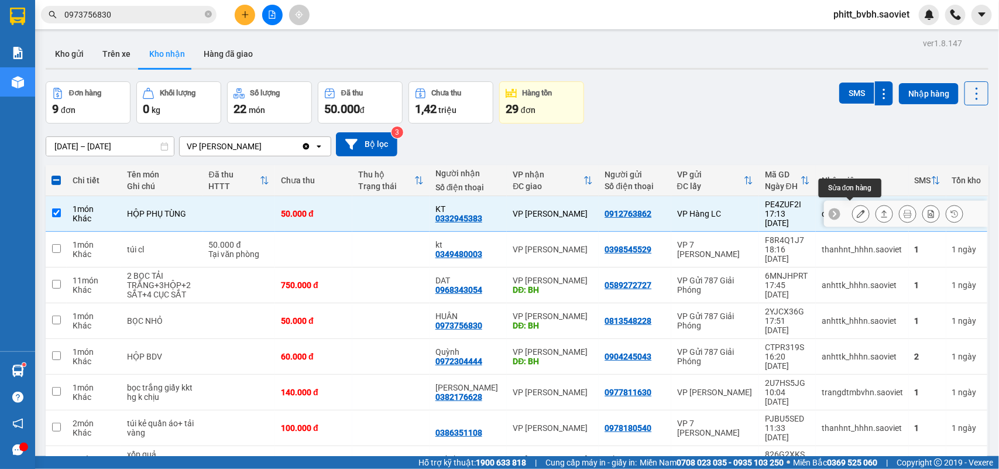
click at [857, 212] on icon at bounding box center [861, 213] width 8 height 8
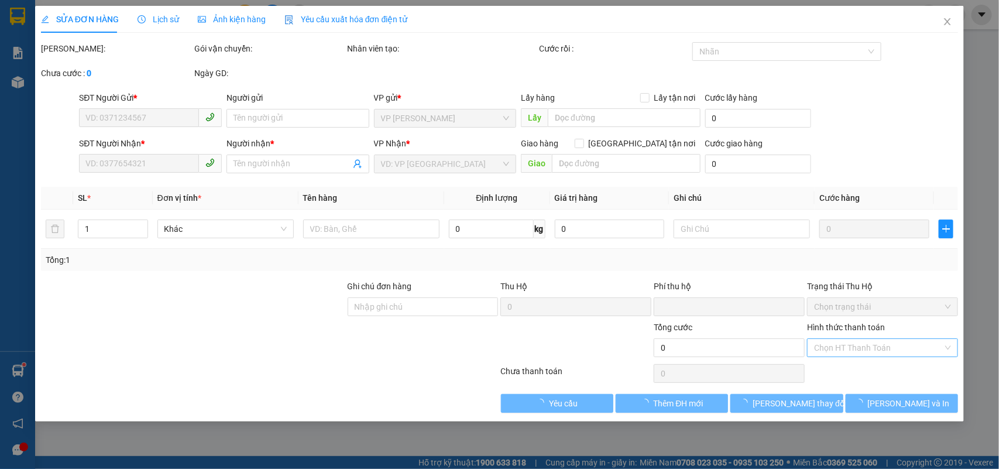
type input "0912763862"
type input "0332945383"
type input "KT"
type input "0"
type input "50.000"
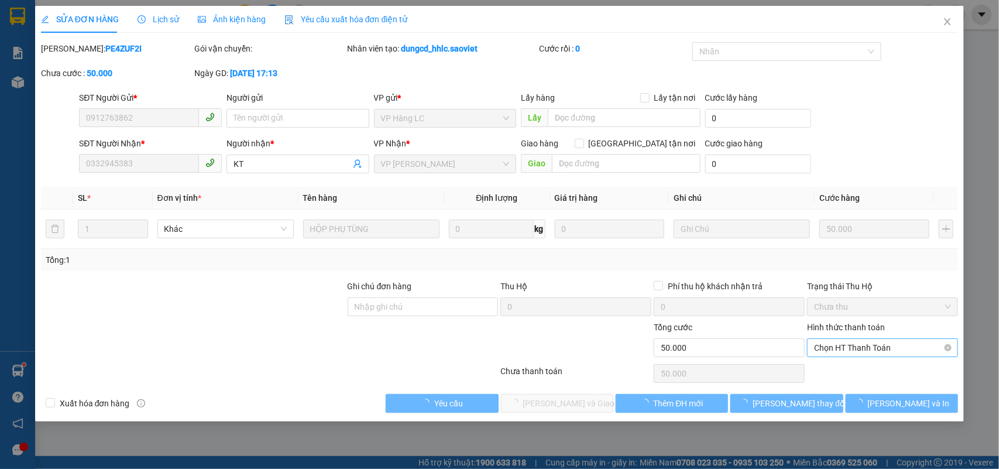
click at [875, 349] on span "Chọn HT Thanh Toán" at bounding box center [882, 348] width 137 height 18
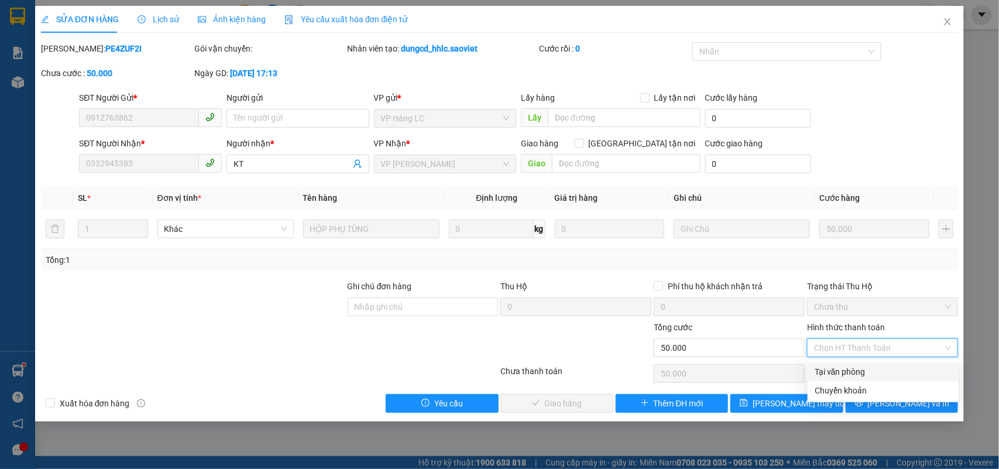
click at [851, 373] on div "Tại văn phòng" at bounding box center [883, 371] width 137 height 13
type input "0"
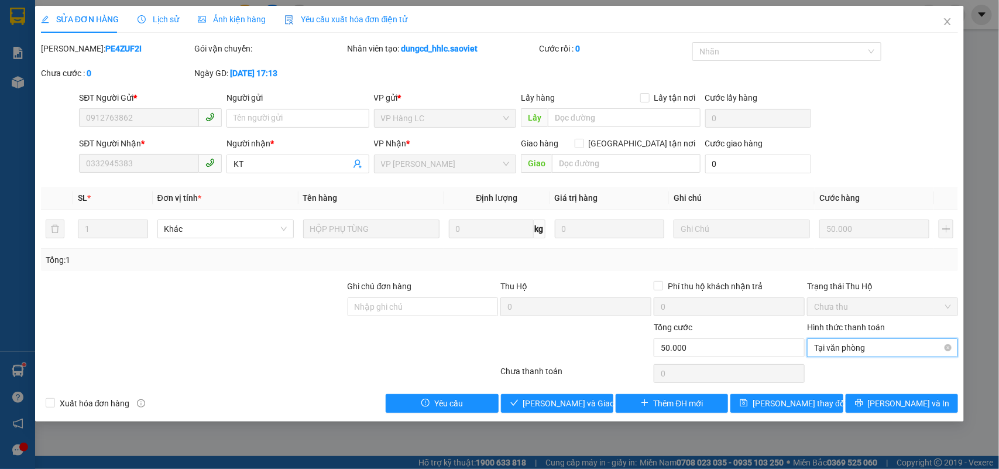
click at [861, 348] on span "Tại văn phòng" at bounding box center [882, 348] width 137 height 18
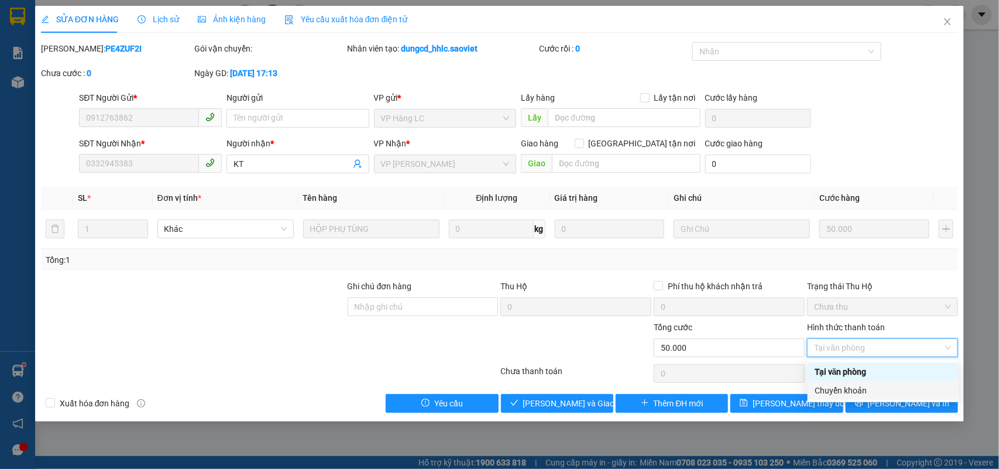
click at [847, 389] on div "Chuyển khoản" at bounding box center [883, 390] width 137 height 13
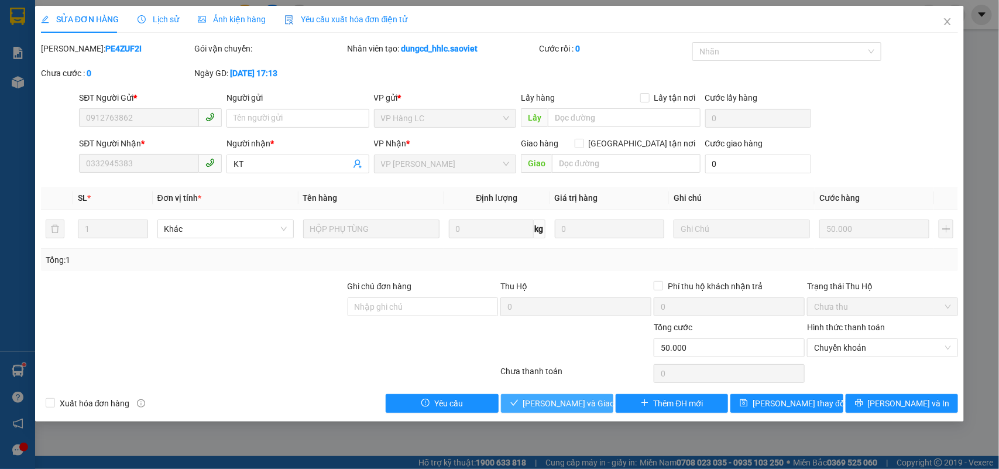
click at [582, 396] on button "[PERSON_NAME] và Giao hàng" at bounding box center [557, 403] width 112 height 19
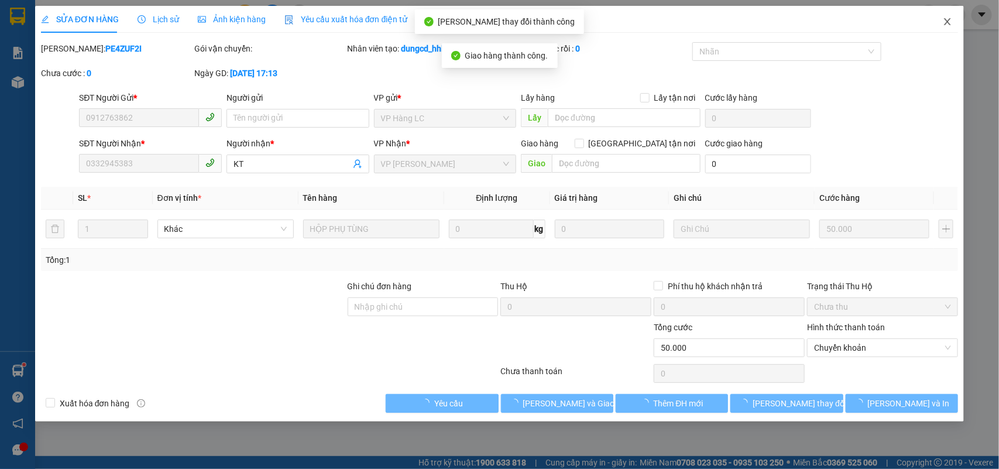
drag, startPoint x: 948, startPoint y: 20, endPoint x: 477, endPoint y: 15, distance: 471.1
click at [948, 22] on icon "close" at bounding box center [947, 21] width 9 height 9
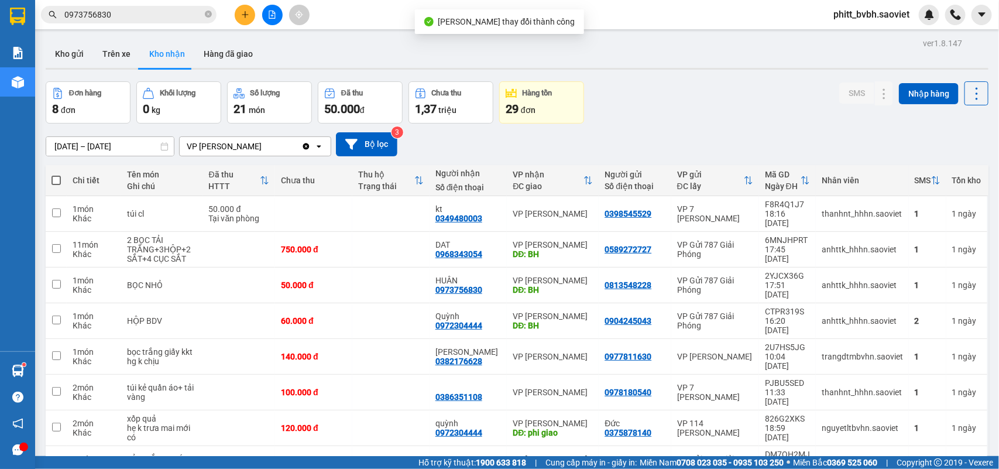
drag, startPoint x: 70, startPoint y: 46, endPoint x: 162, endPoint y: 84, distance: 98.9
click at [70, 50] on button "Kho gửi" at bounding box center [69, 54] width 47 height 28
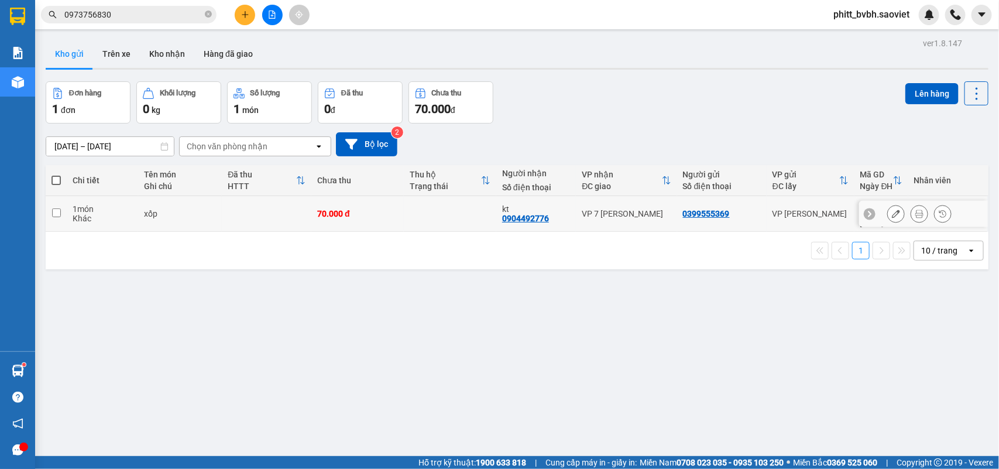
click at [393, 209] on td "70.000 đ" at bounding box center [357, 214] width 92 height 36
checkbox input "true"
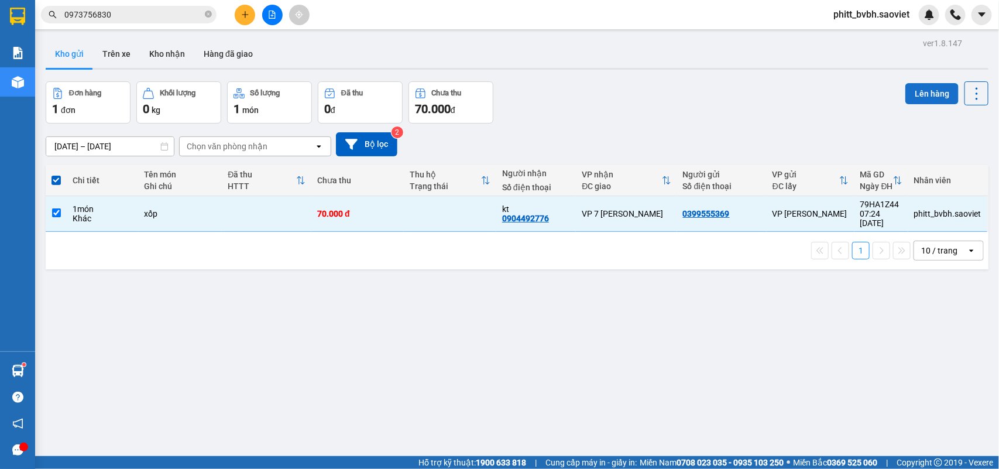
drag, startPoint x: 911, startPoint y: 94, endPoint x: 938, endPoint y: 121, distance: 38.5
click at [912, 95] on button "Lên hàng" at bounding box center [931, 93] width 53 height 21
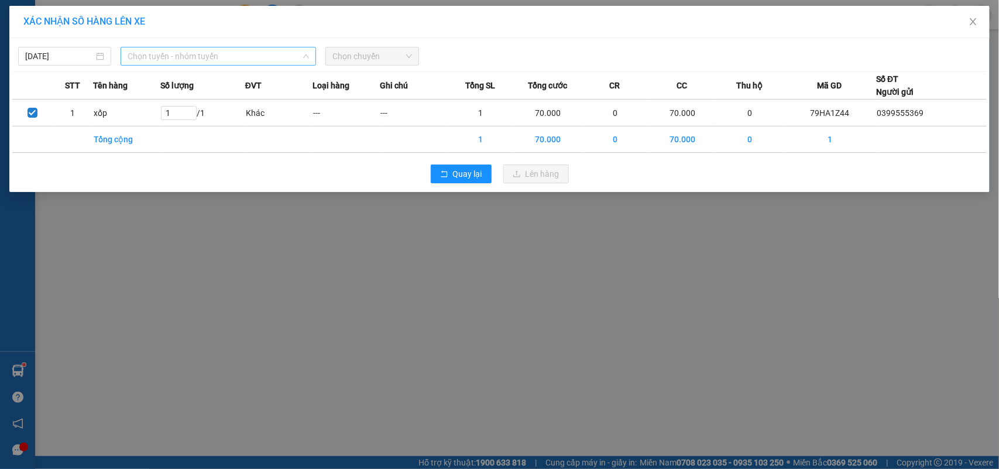
drag, startPoint x: 187, startPoint y: 54, endPoint x: 262, endPoint y: 80, distance: 78.6
click at [188, 54] on span "Chọn tuyến - nhóm tuyến" at bounding box center [218, 56] width 181 height 18
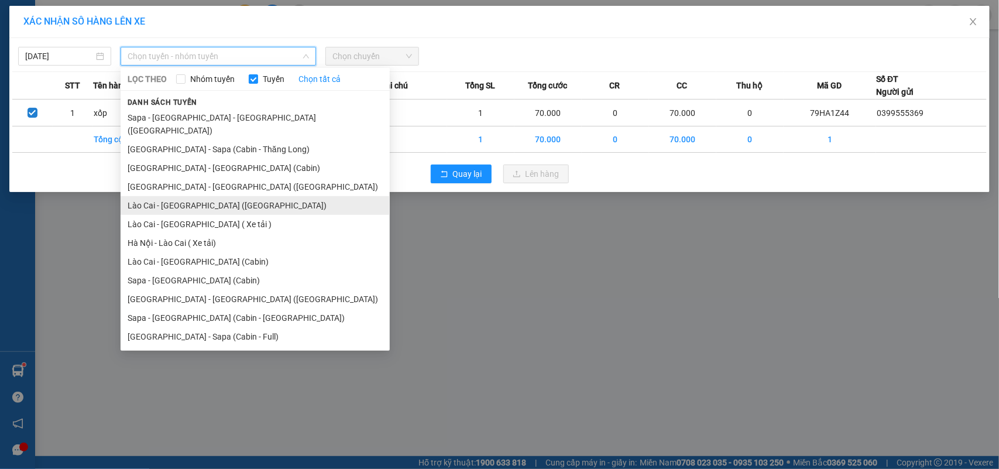
click at [196, 196] on li "Lào Cai - [GEOGRAPHIC_DATA] ([GEOGRAPHIC_DATA])" at bounding box center [255, 205] width 269 height 19
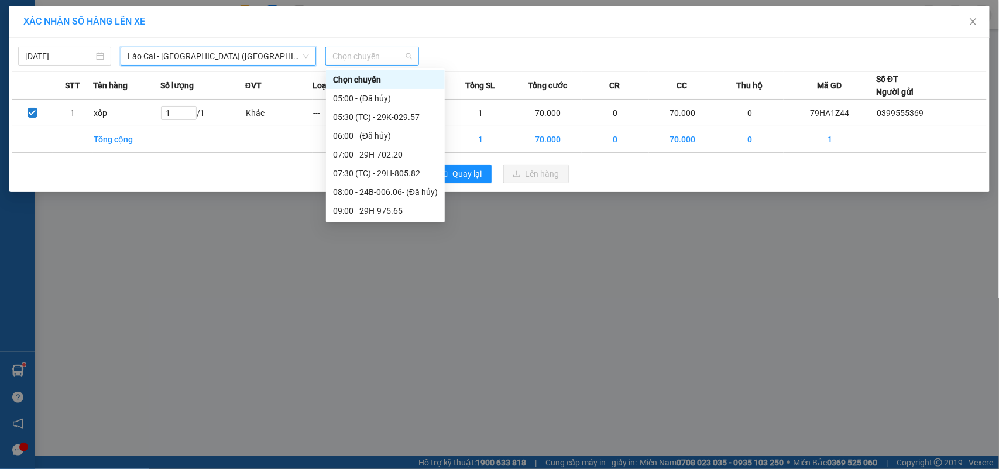
click at [358, 50] on span "Chọn chuyến" at bounding box center [371, 56] width 79 height 18
click at [390, 153] on div "07:00 - 29H-702.20" at bounding box center [385, 154] width 105 height 13
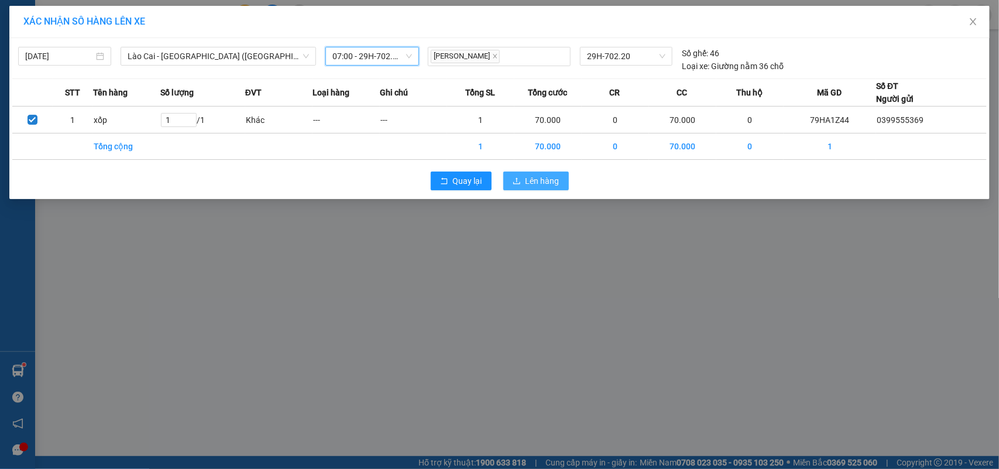
click at [536, 188] on button "Lên hàng" at bounding box center [536, 180] width 66 height 19
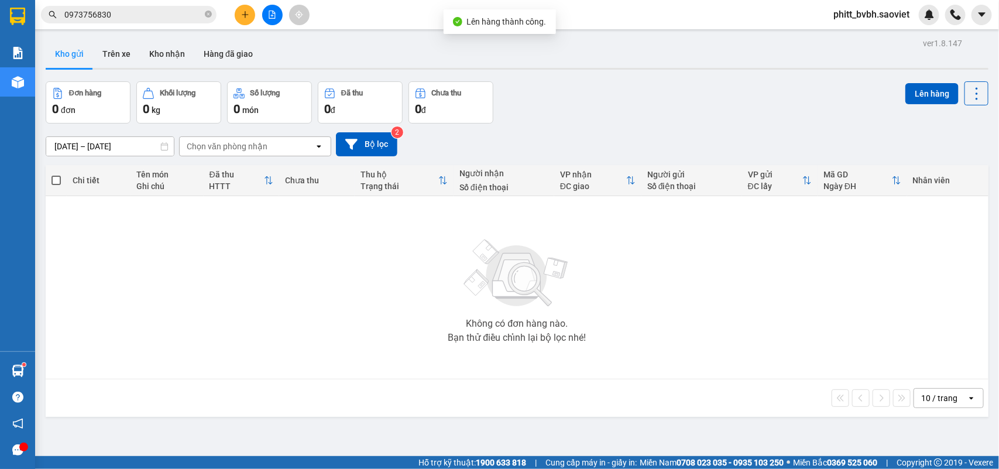
click at [269, 16] on icon "file-add" at bounding box center [272, 15] width 8 height 8
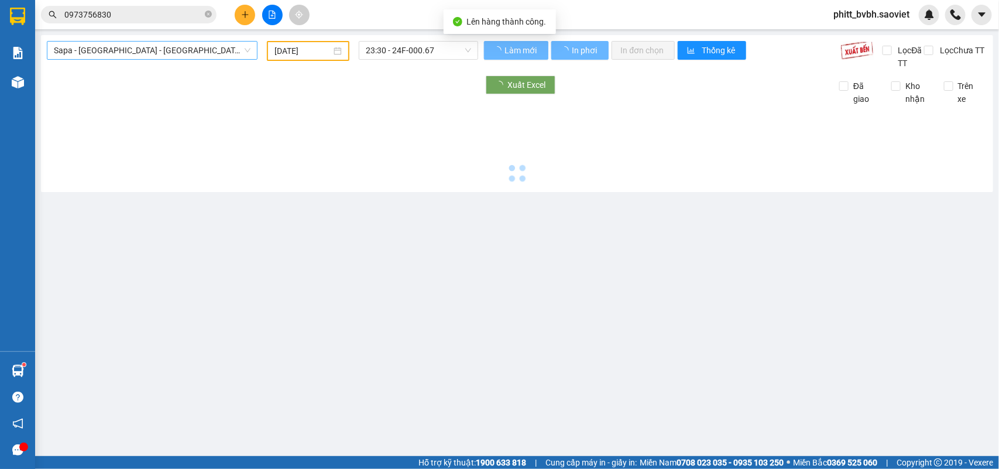
type input "[DATE]"
click at [110, 53] on span "Sapa - [GEOGRAPHIC_DATA] - [GEOGRAPHIC_DATA] ([GEOGRAPHIC_DATA])" at bounding box center [152, 51] width 197 height 18
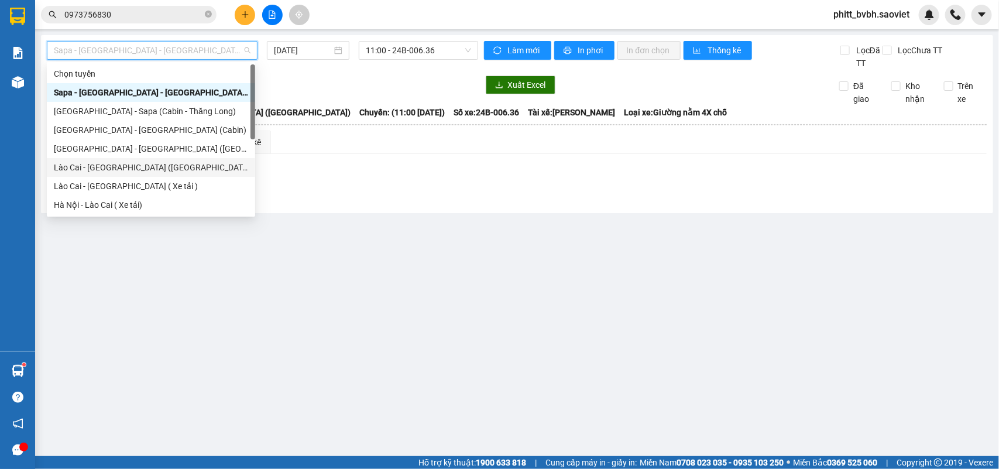
click at [123, 167] on div "Lào Cai - [GEOGRAPHIC_DATA] ([GEOGRAPHIC_DATA])" at bounding box center [151, 167] width 194 height 13
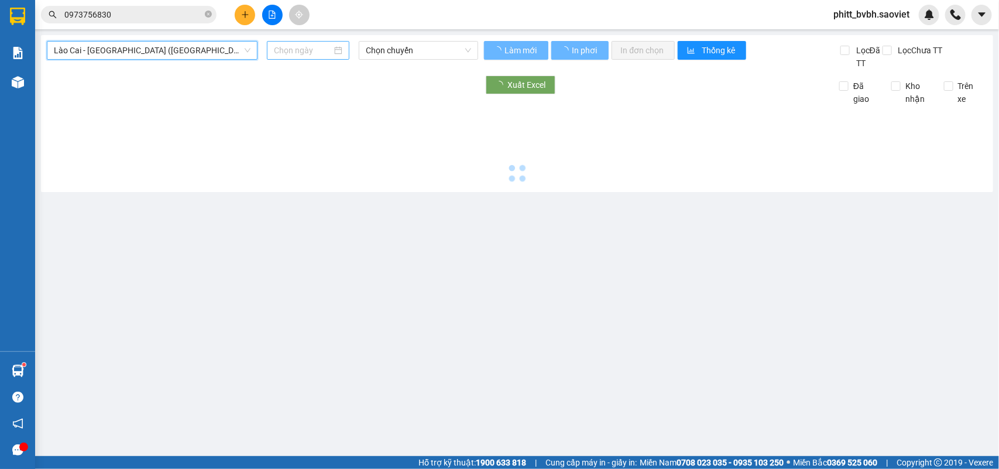
type input "[DATE]"
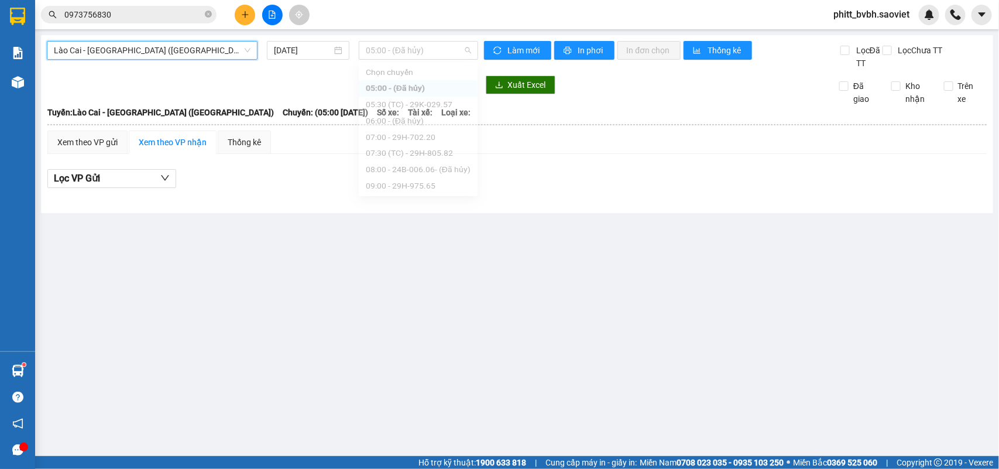
drag, startPoint x: 408, startPoint y: 56, endPoint x: 454, endPoint y: 60, distance: 45.8
click at [410, 56] on span "05:00 - (Đã hủy)" at bounding box center [418, 51] width 105 height 18
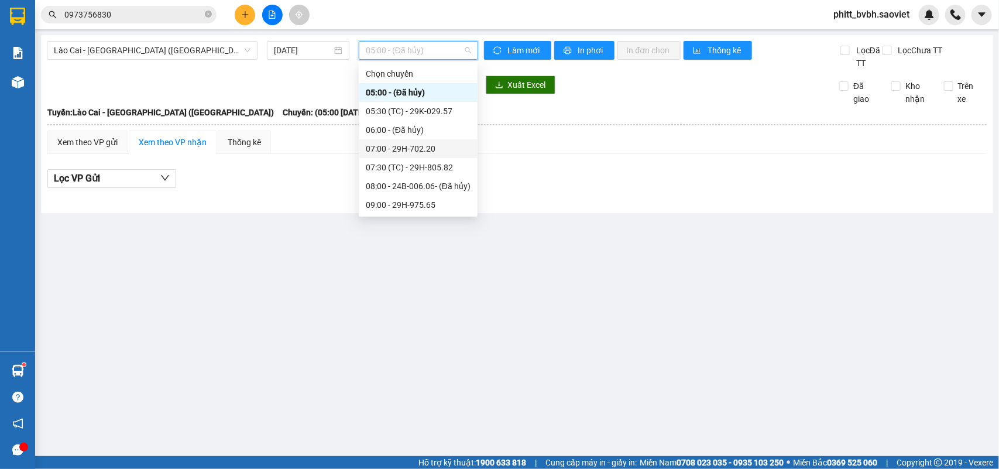
click at [431, 147] on div "07:00 - 29H-702.20" at bounding box center [418, 148] width 105 height 13
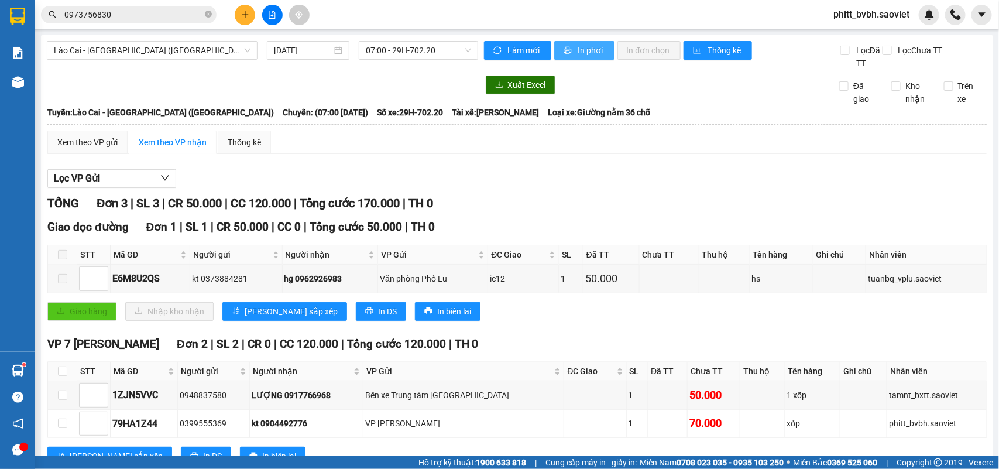
click at [583, 54] on span "In phơi" at bounding box center [591, 50] width 27 height 13
